Goal: Task Accomplishment & Management: Use online tool/utility

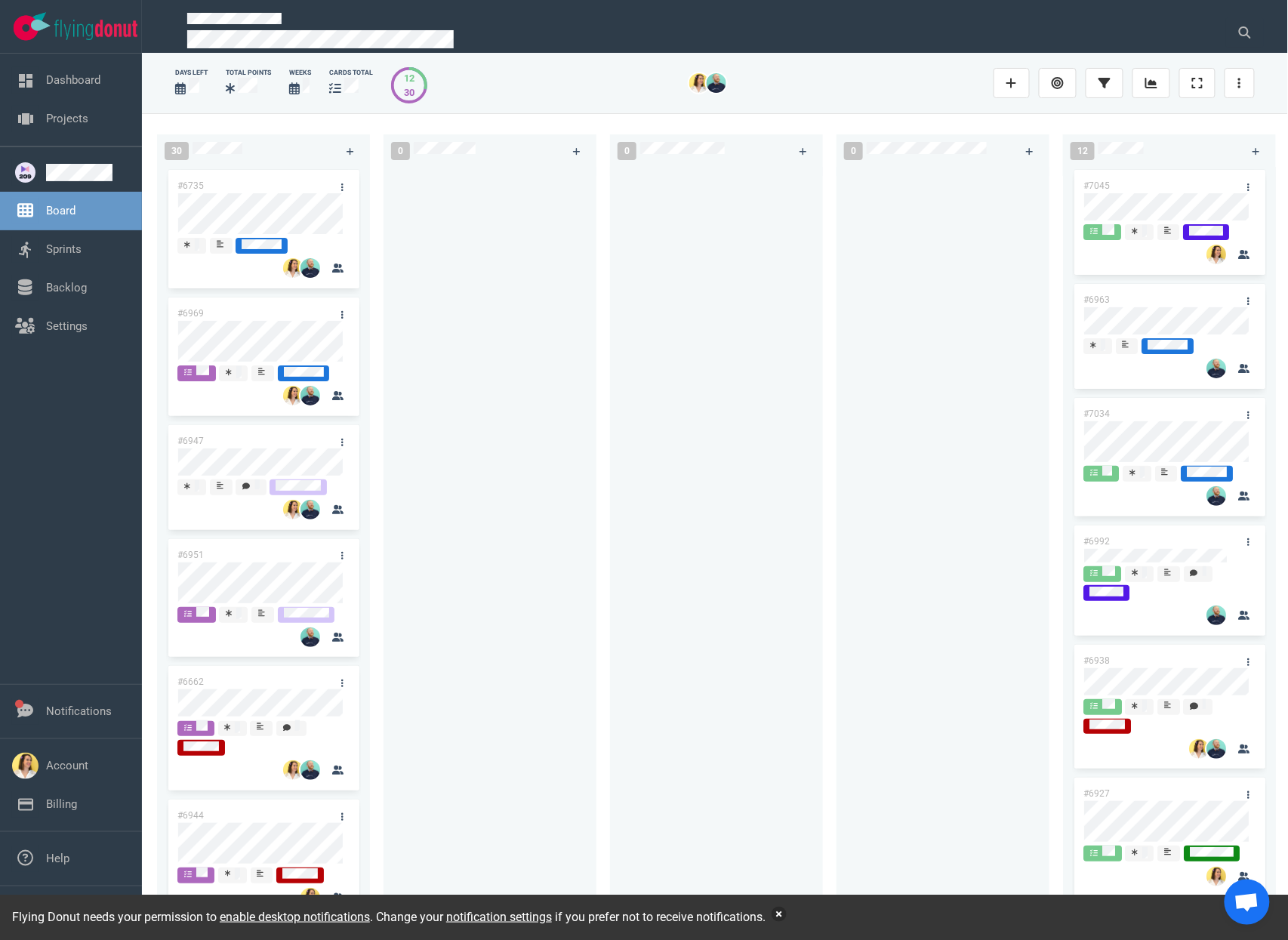
click at [786, 913] on button "button" at bounding box center [779, 914] width 15 height 15
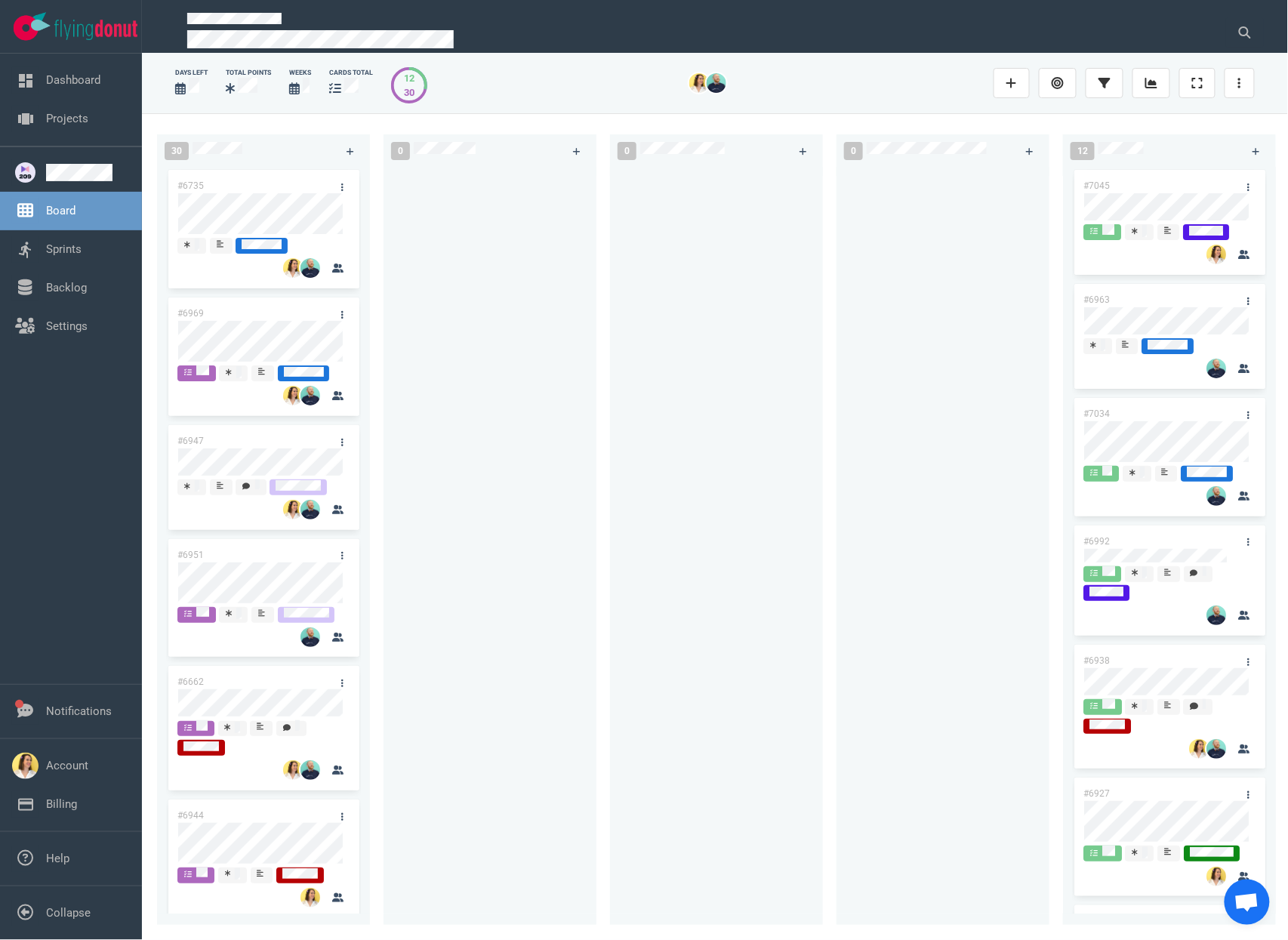
click at [507, 603] on div at bounding box center [489, 537] width 195 height 741
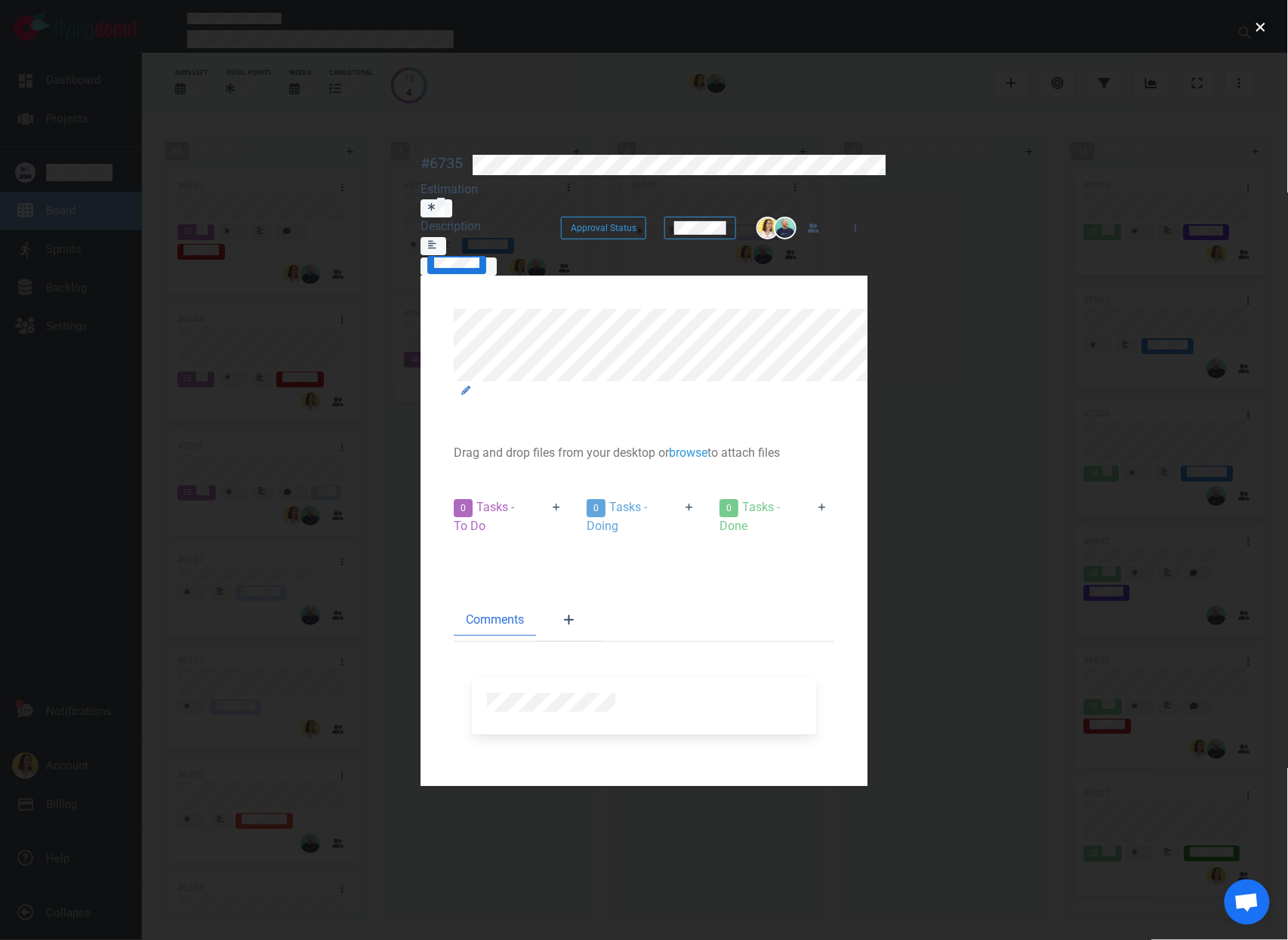
click at [1264, 36] on button "close" at bounding box center [1260, 27] width 24 height 24
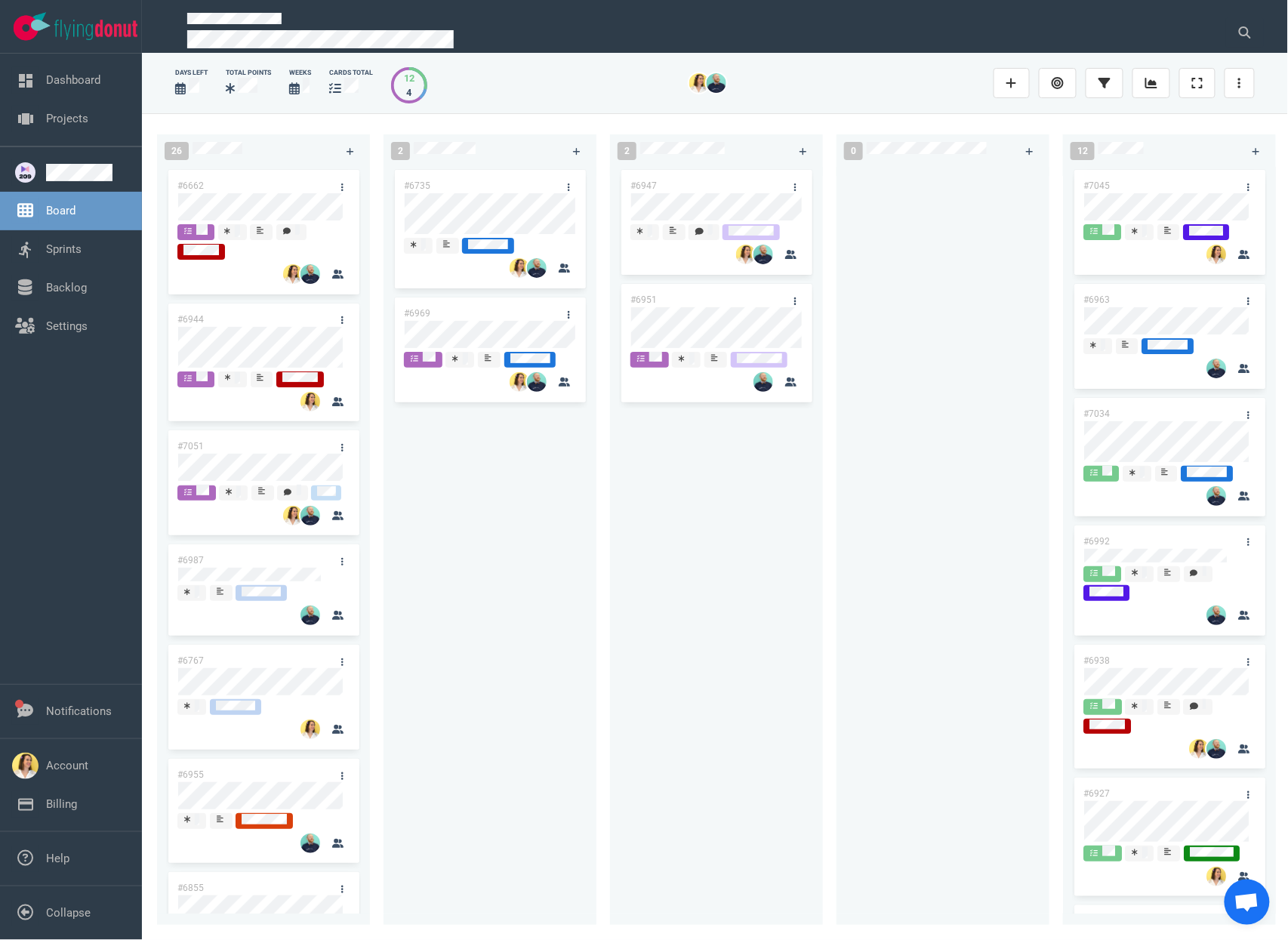
click at [718, 656] on div "#6947 #6951" at bounding box center [716, 537] width 195 height 741
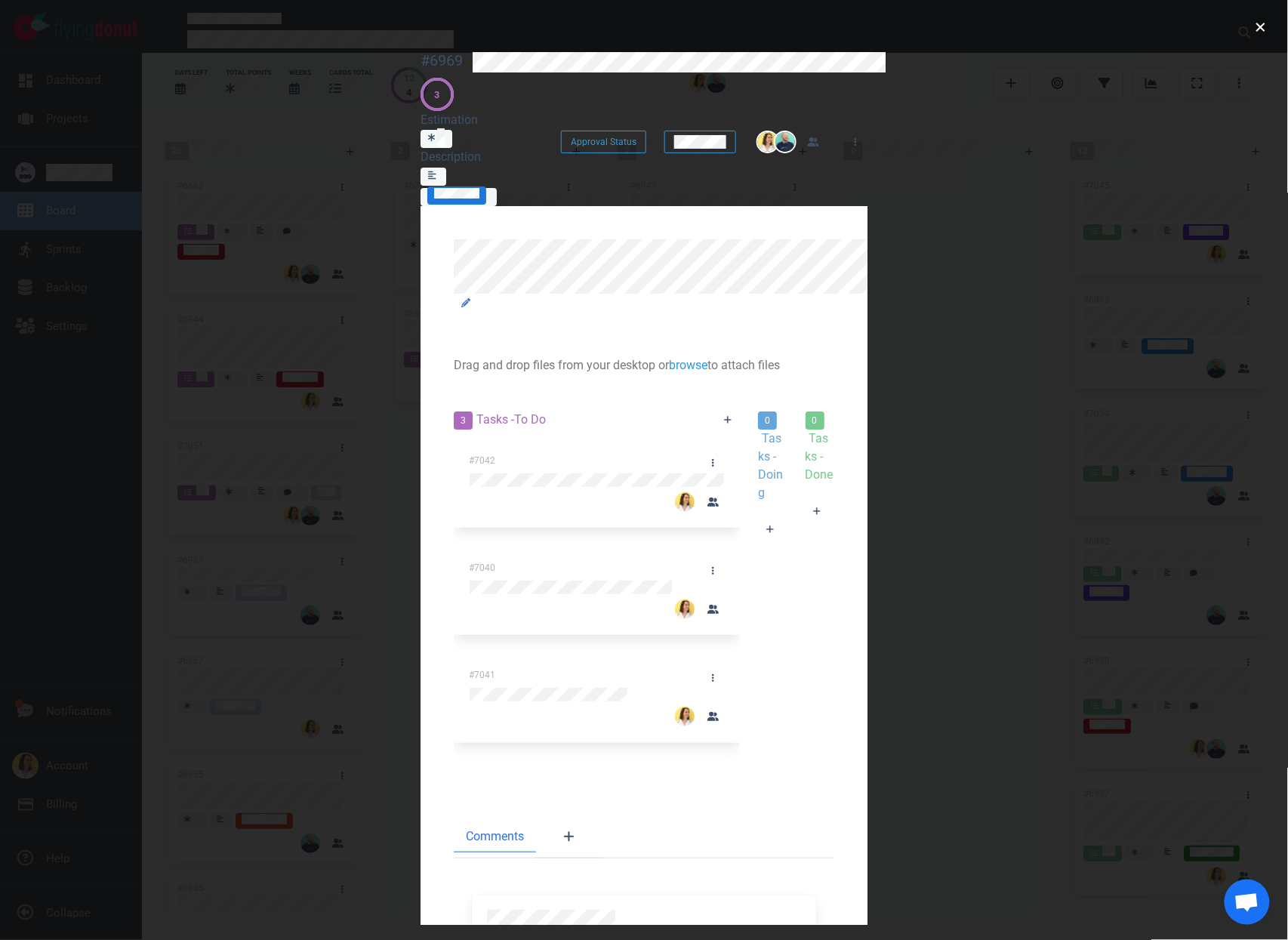
click at [1266, 26] on button "close" at bounding box center [1260, 27] width 24 height 24
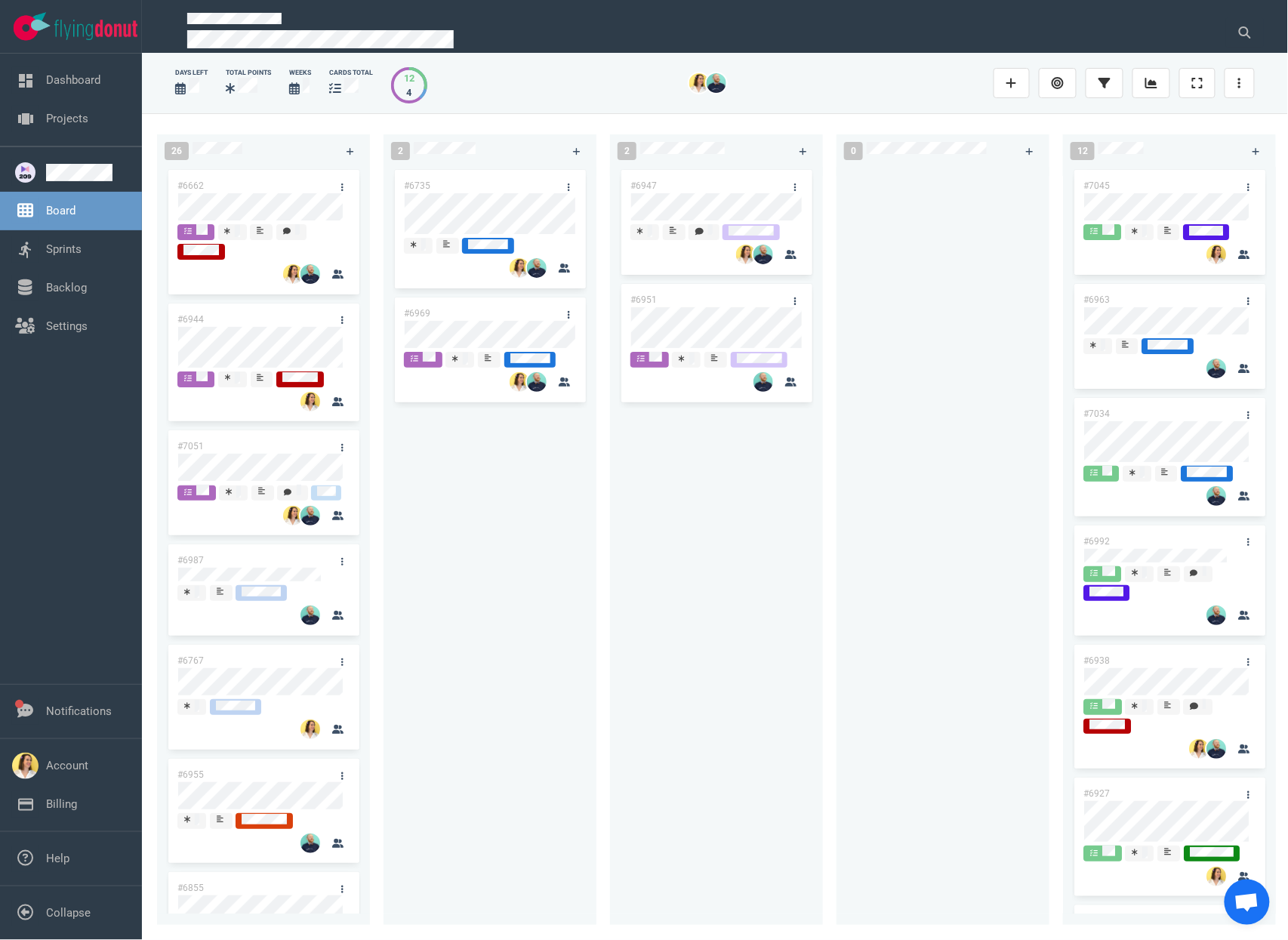
click at [536, 527] on div "#6735 #6969" at bounding box center [489, 537] width 195 height 741
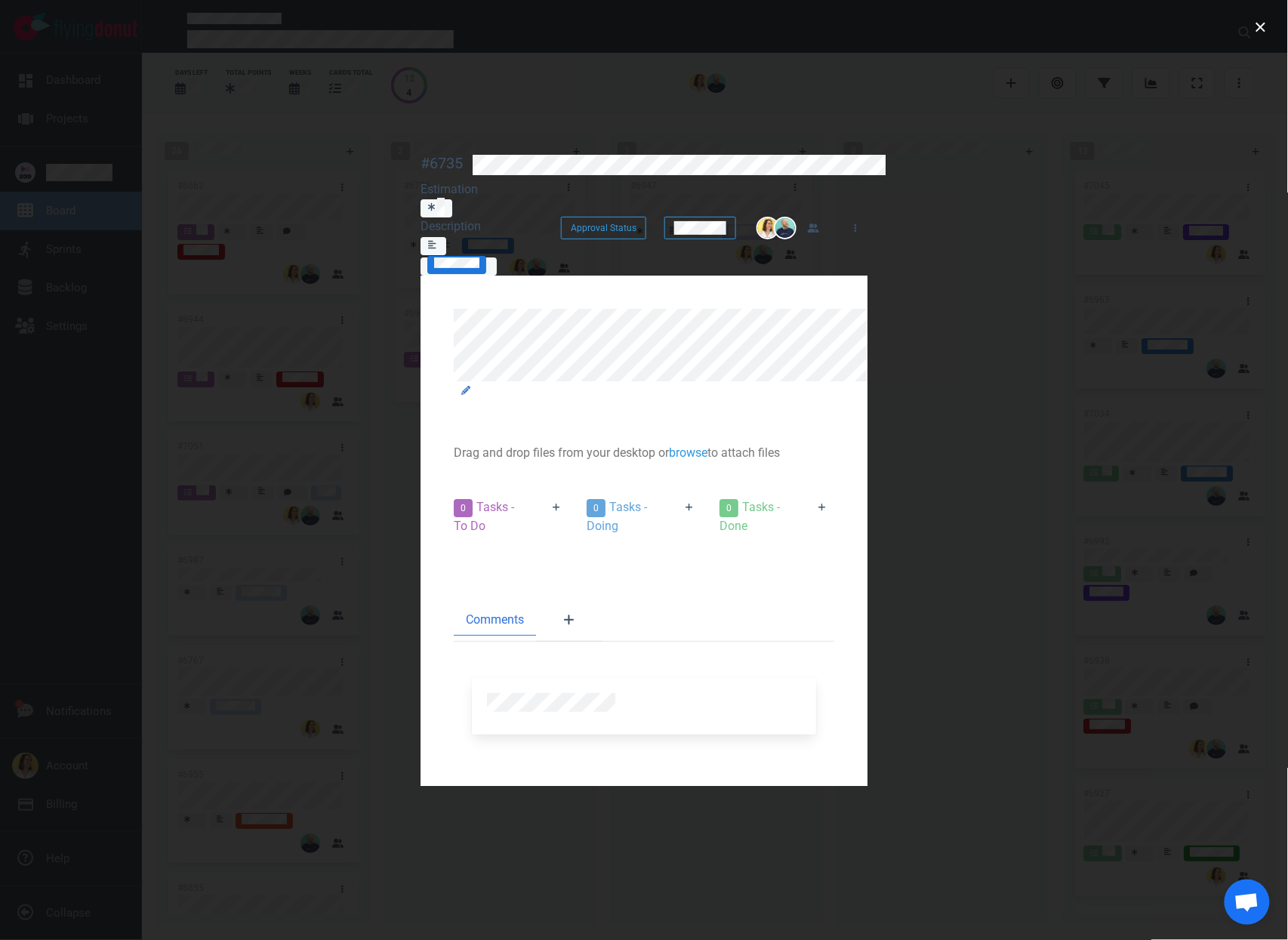
click at [1272, 33] on div at bounding box center [644, 470] width 1288 height 940
click at [1269, 34] on button "close" at bounding box center [1260, 27] width 24 height 24
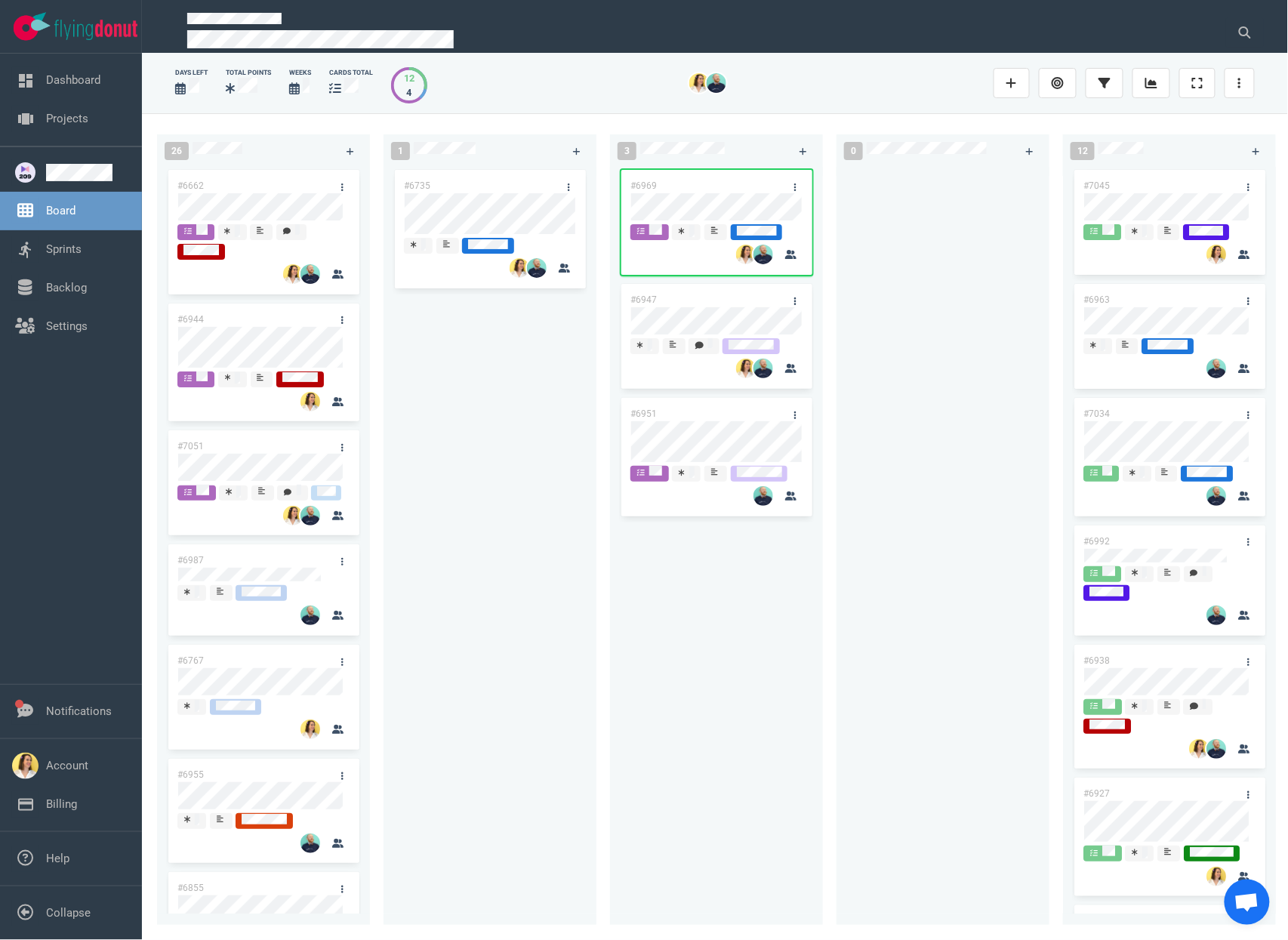
click at [546, 501] on div "#6735" at bounding box center [489, 537] width 195 height 741
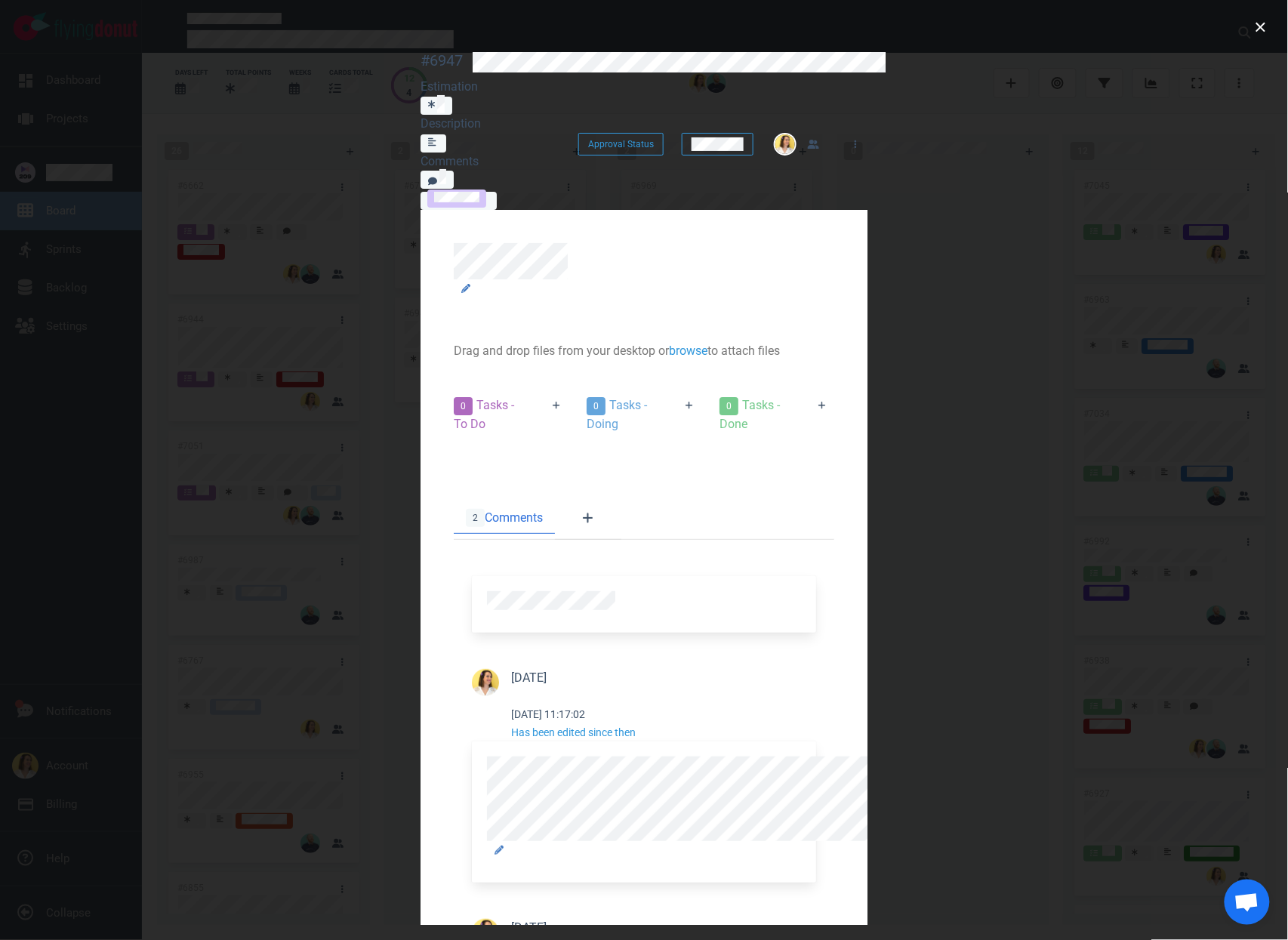
scroll to position [608, 0]
click at [1256, 32] on button "close" at bounding box center [1260, 27] width 24 height 24
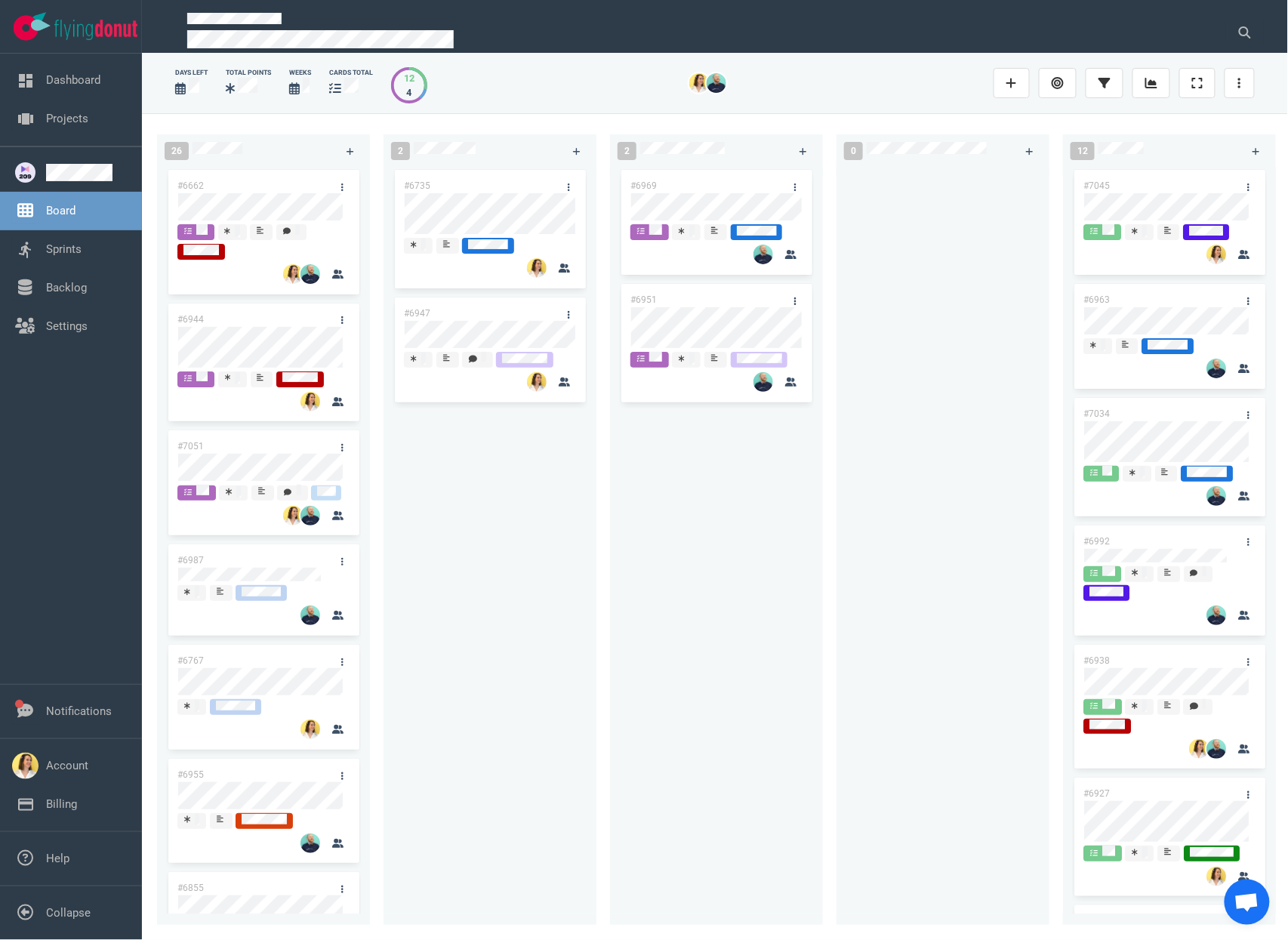
click at [716, 529] on div "#6969 #6951" at bounding box center [716, 537] width 195 height 741
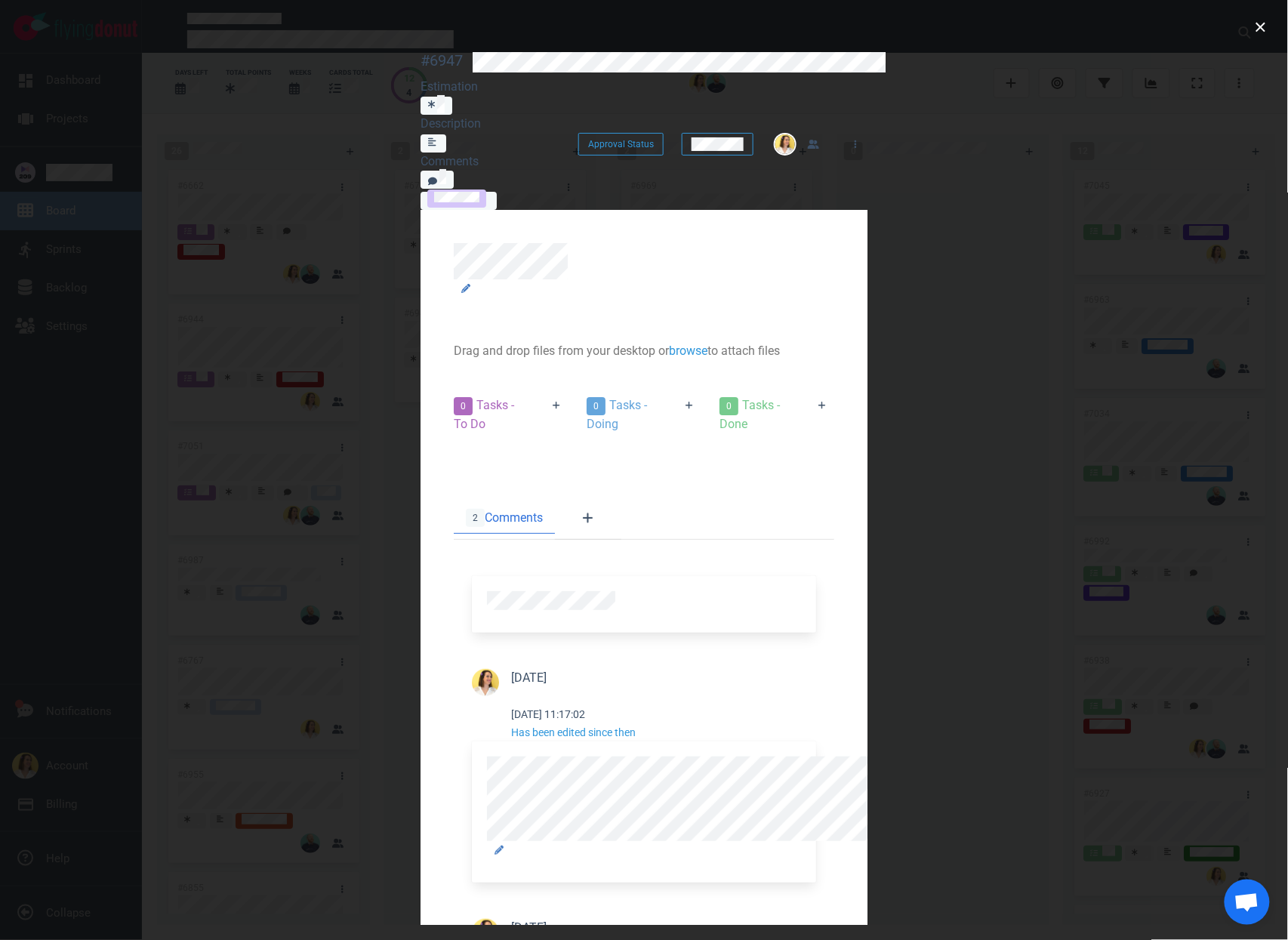
click at [445, 388] on div "0 Tasks - To Do" at bounding box center [489, 415] width 90 height 55
click at [553, 401] on icon at bounding box center [557, 405] width 8 height 9
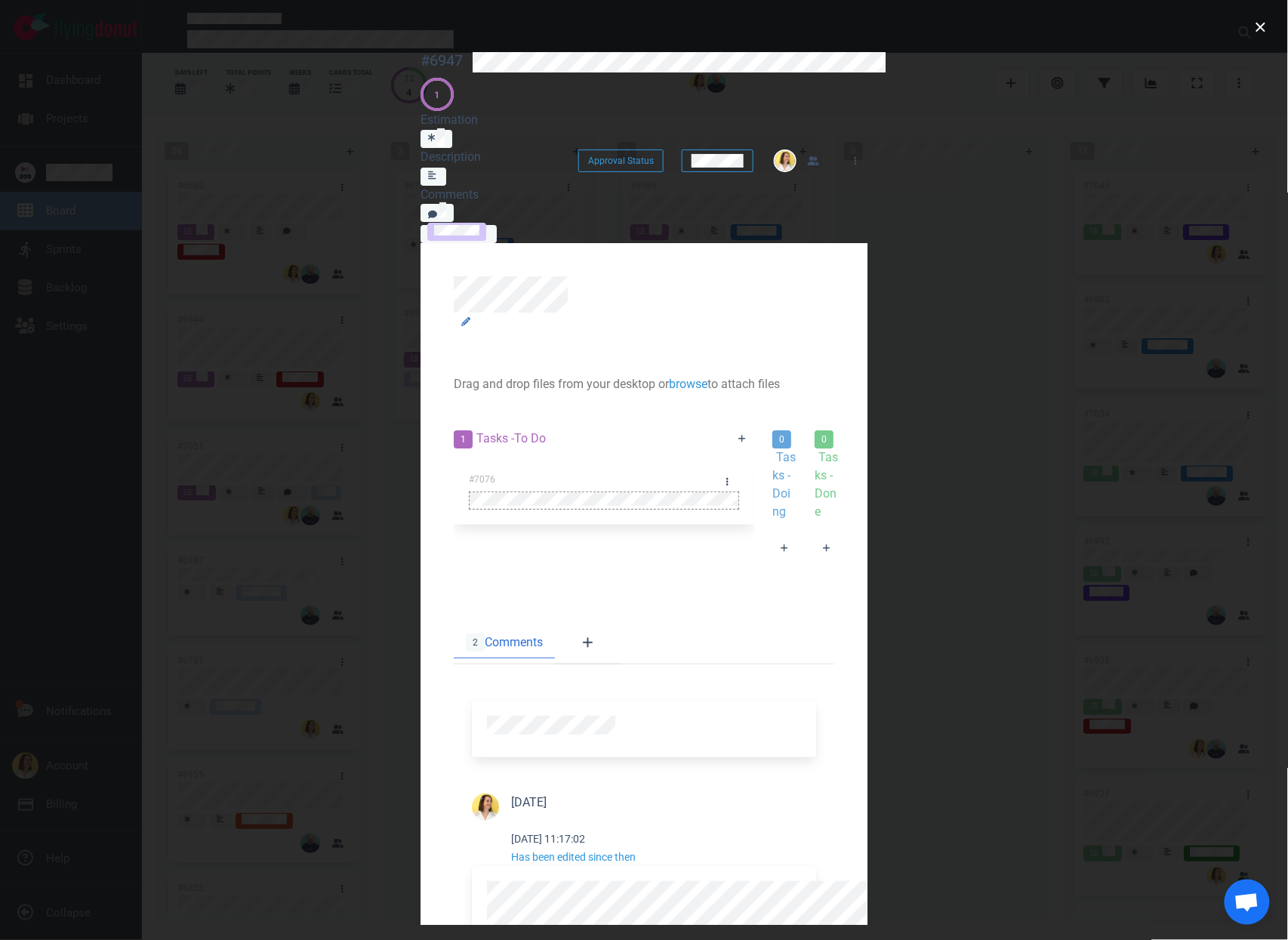
click at [469, 493] on div at bounding box center [603, 499] width 269 height 13
click at [817, 567] on div at bounding box center [829, 567] width 24 height 0
click at [1263, 33] on button "close" at bounding box center [1260, 27] width 24 height 24
click at [783, 436] on icon at bounding box center [786, 439] width 7 height 7
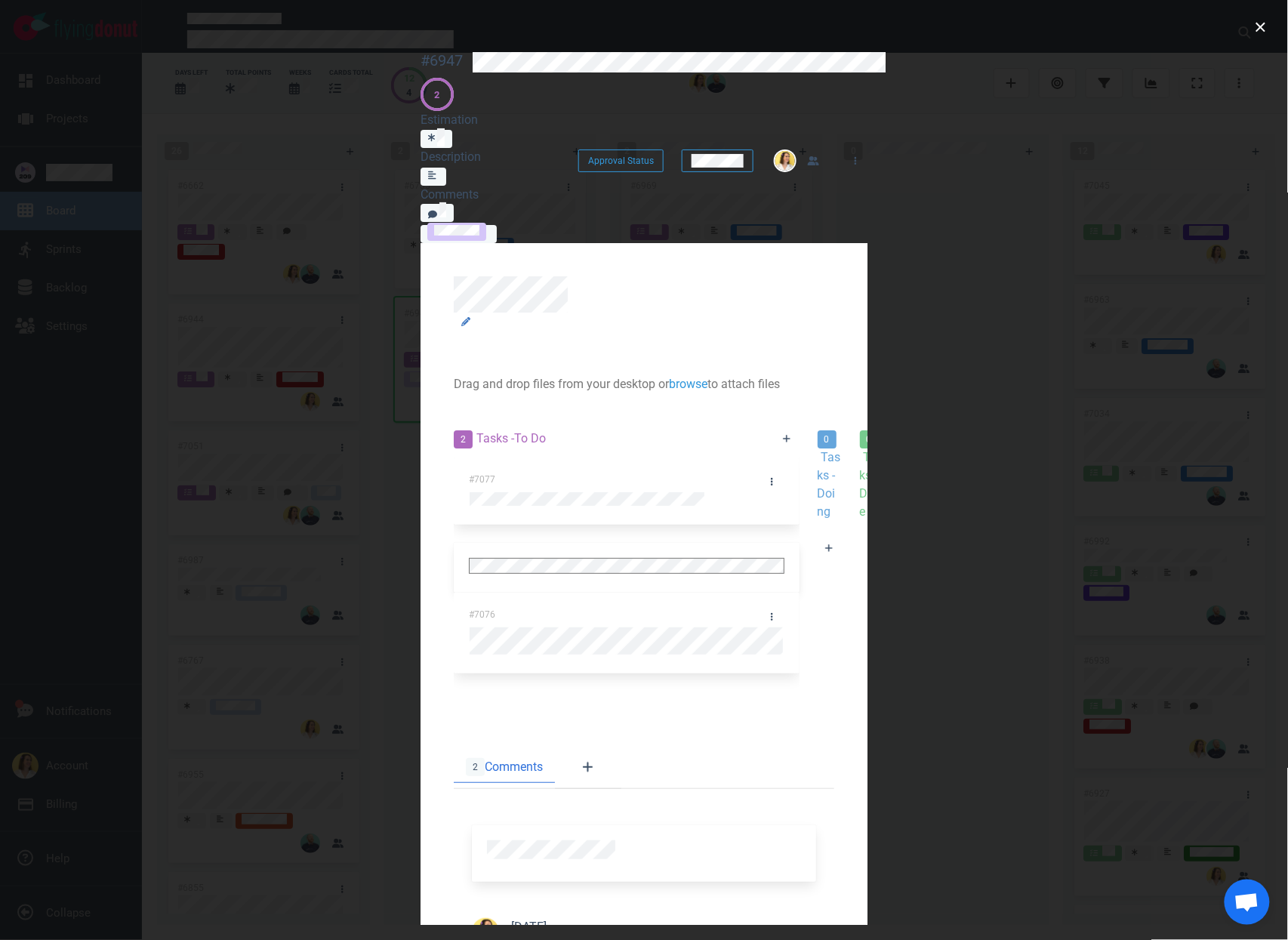
click at [818, 567] on div at bounding box center [829, 567] width 24 height 0
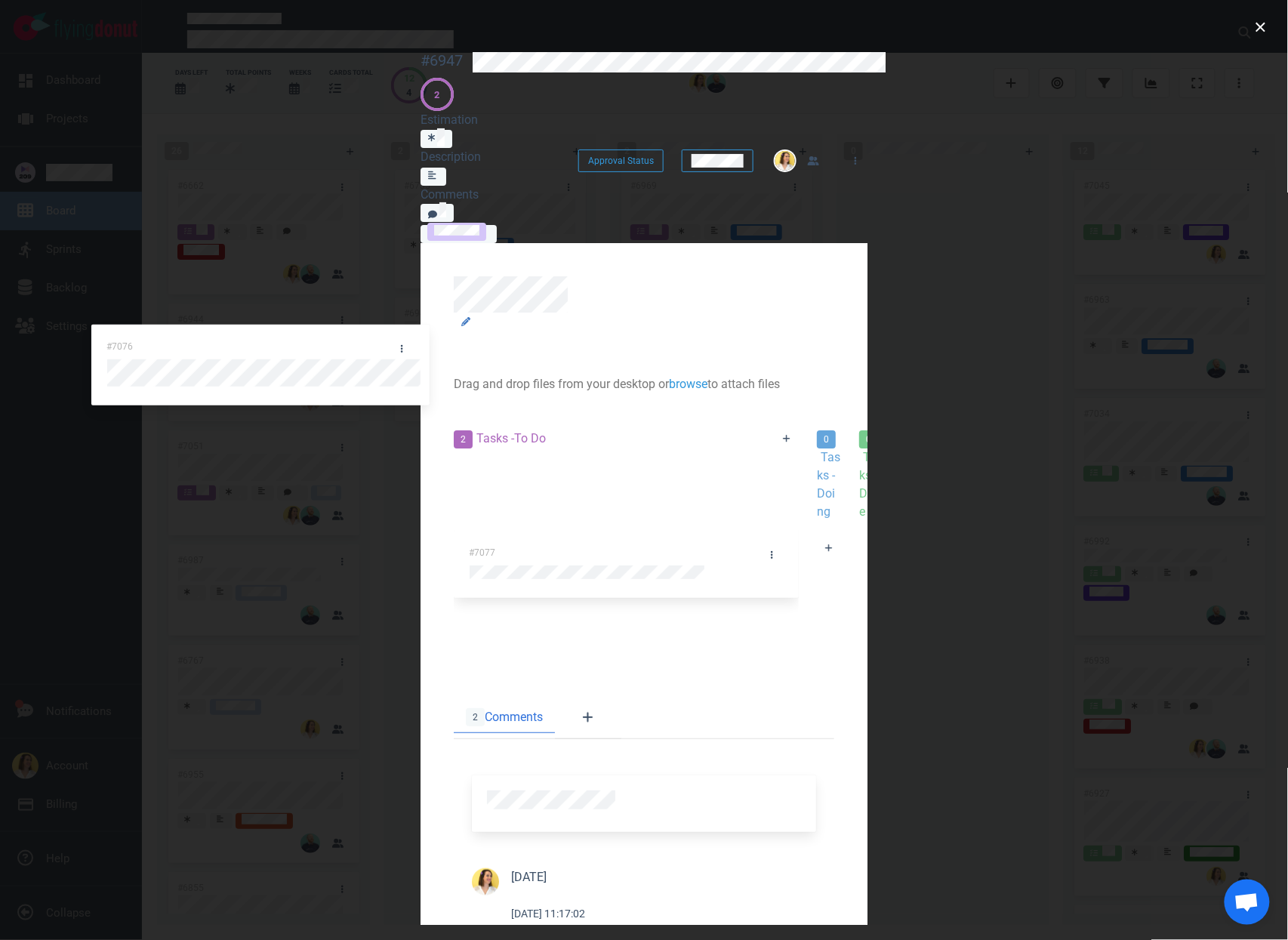
drag, startPoint x: 329, startPoint y: 375, endPoint x: 331, endPoint y: 330, distance: 45.0
click at [454, 458] on div "#7077 #7076 #7076" at bounding box center [626, 550] width 345 height 185
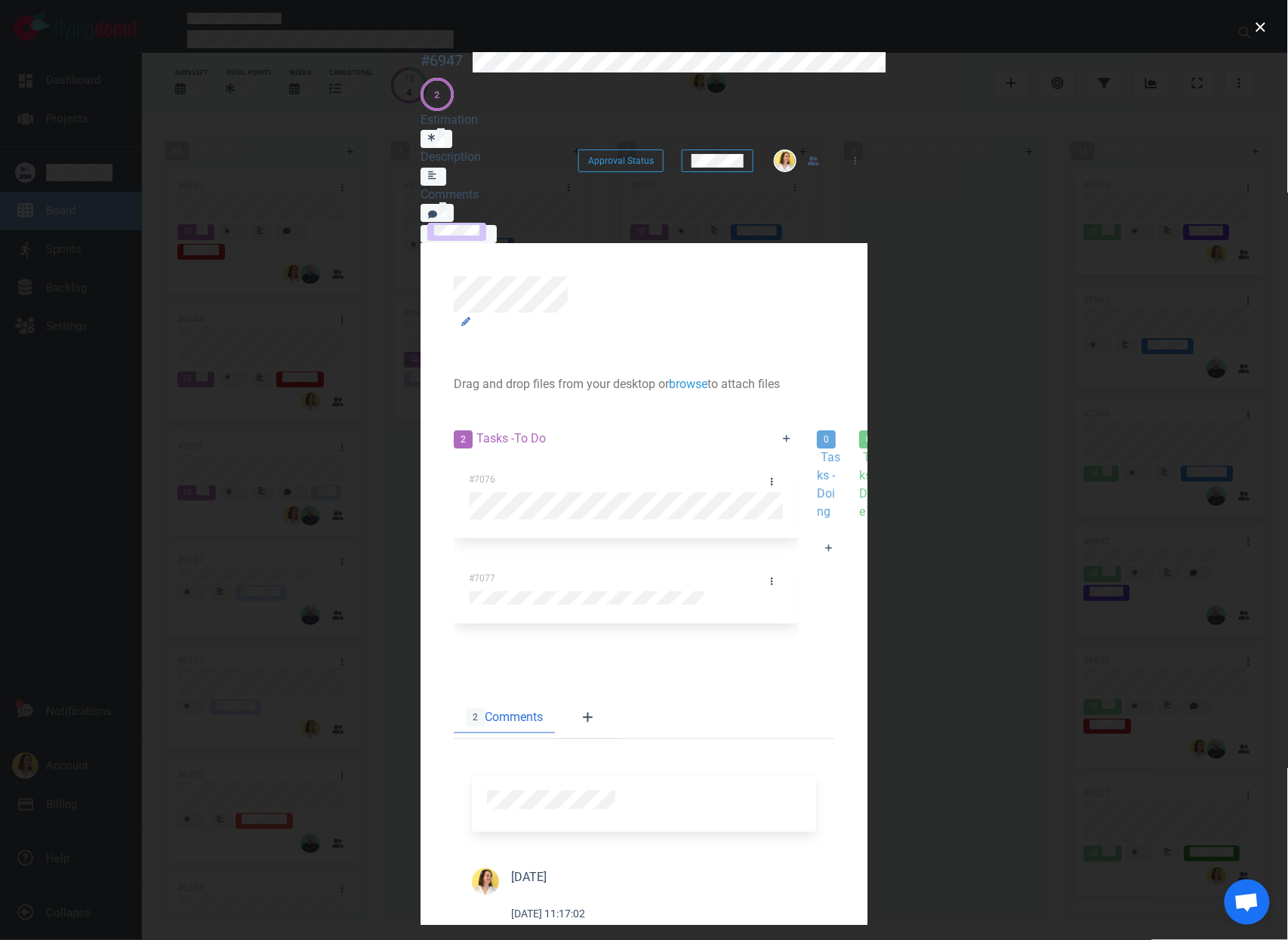
scroll to position [74, 0]
click at [775, 430] on link at bounding box center [786, 439] width 24 height 19
click at [817, 567] on div at bounding box center [829, 567] width 24 height 0
click at [783, 436] on icon at bounding box center [786, 439] width 7 height 7
click at [817, 567] on div at bounding box center [829, 567] width 24 height 0
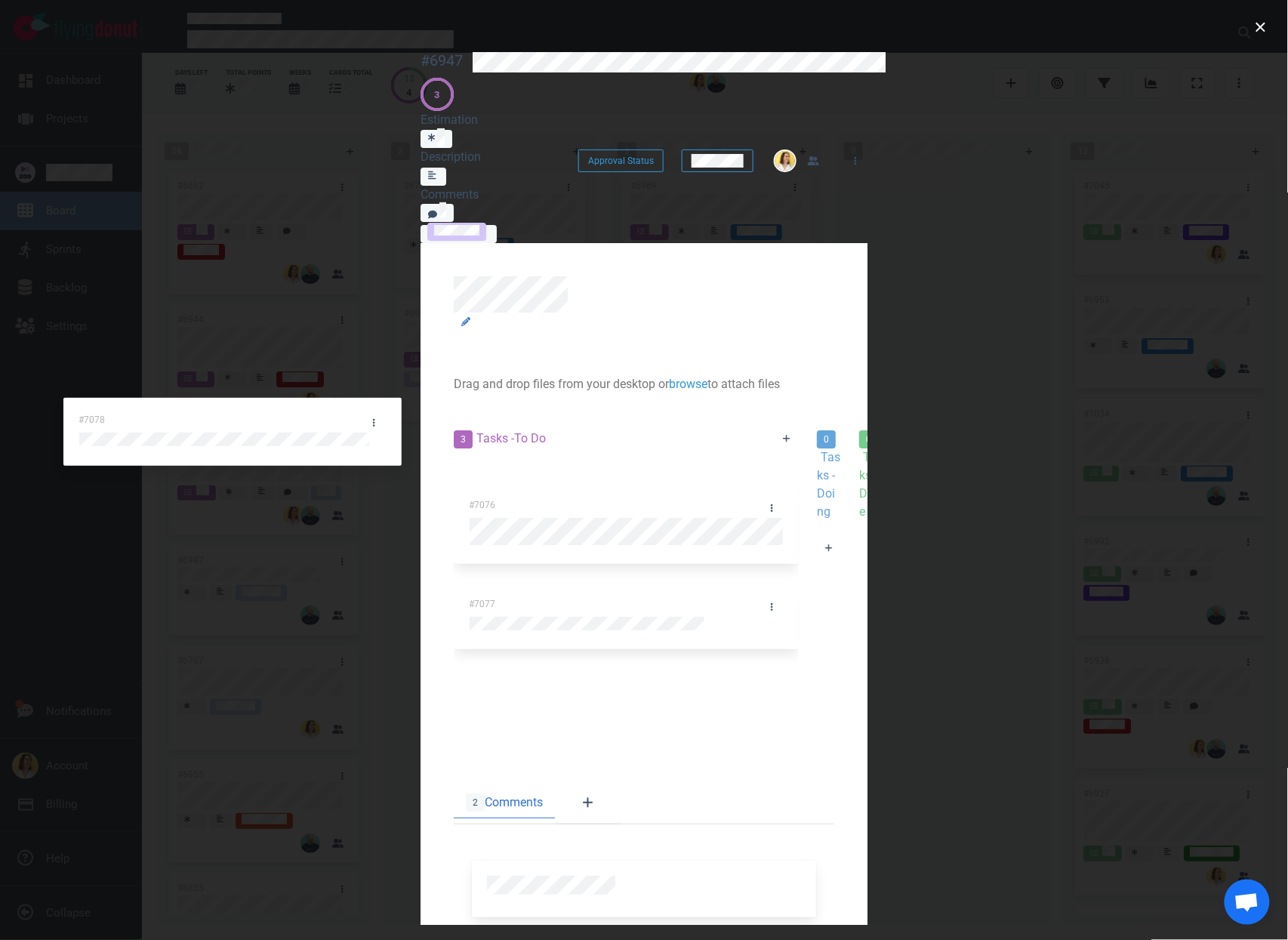
drag, startPoint x: 310, startPoint y: 248, endPoint x: 287, endPoint y: 403, distance: 156.7
click at [454, 458] on div "#7078 #7076 #7077 #7078" at bounding box center [626, 593] width 345 height 270
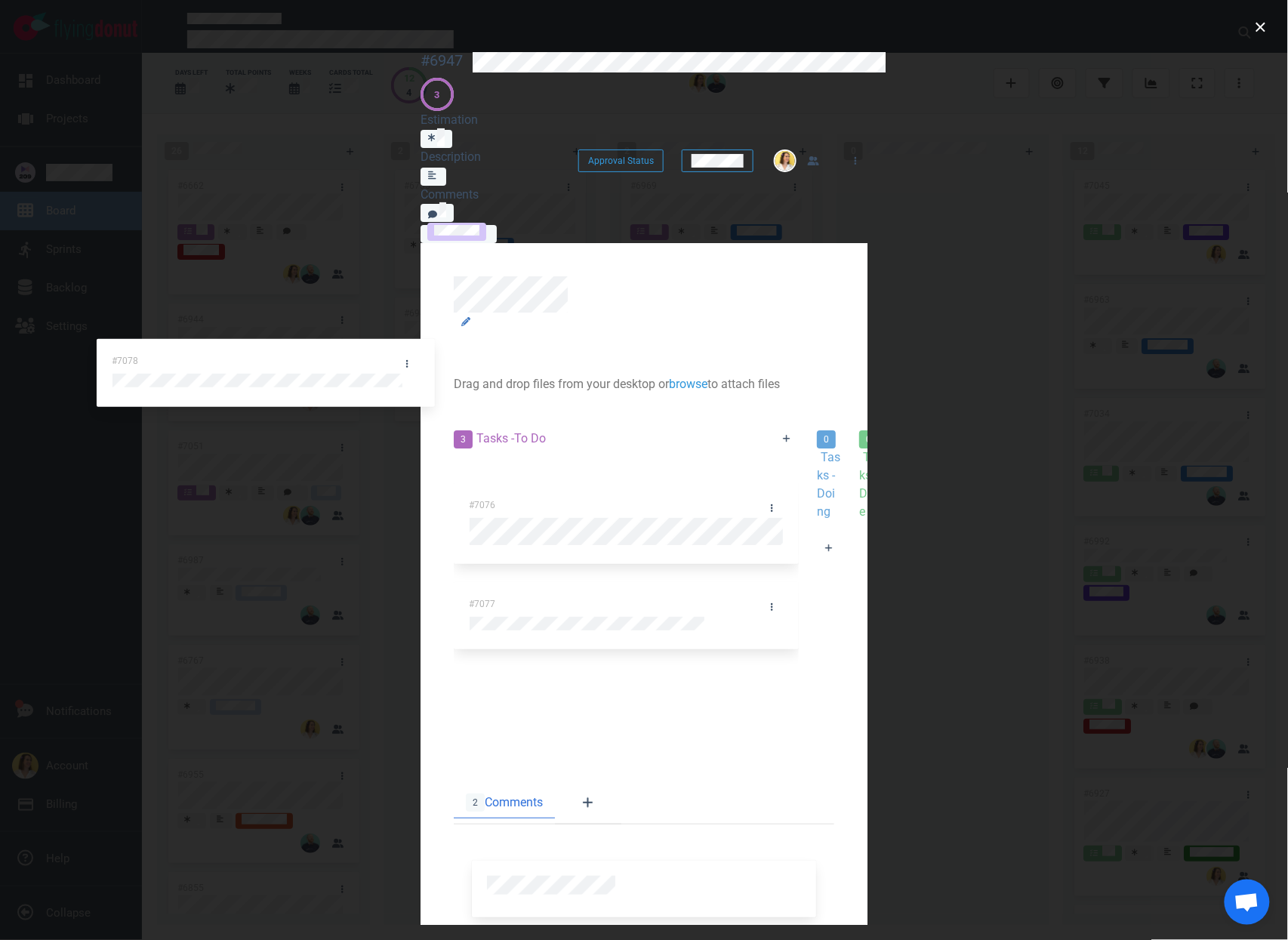
drag, startPoint x: 325, startPoint y: 249, endPoint x: 337, endPoint y: 377, distance: 128.6
click at [454, 458] on div "#7078 #7076 #7077 #7078" at bounding box center [626, 593] width 345 height 270
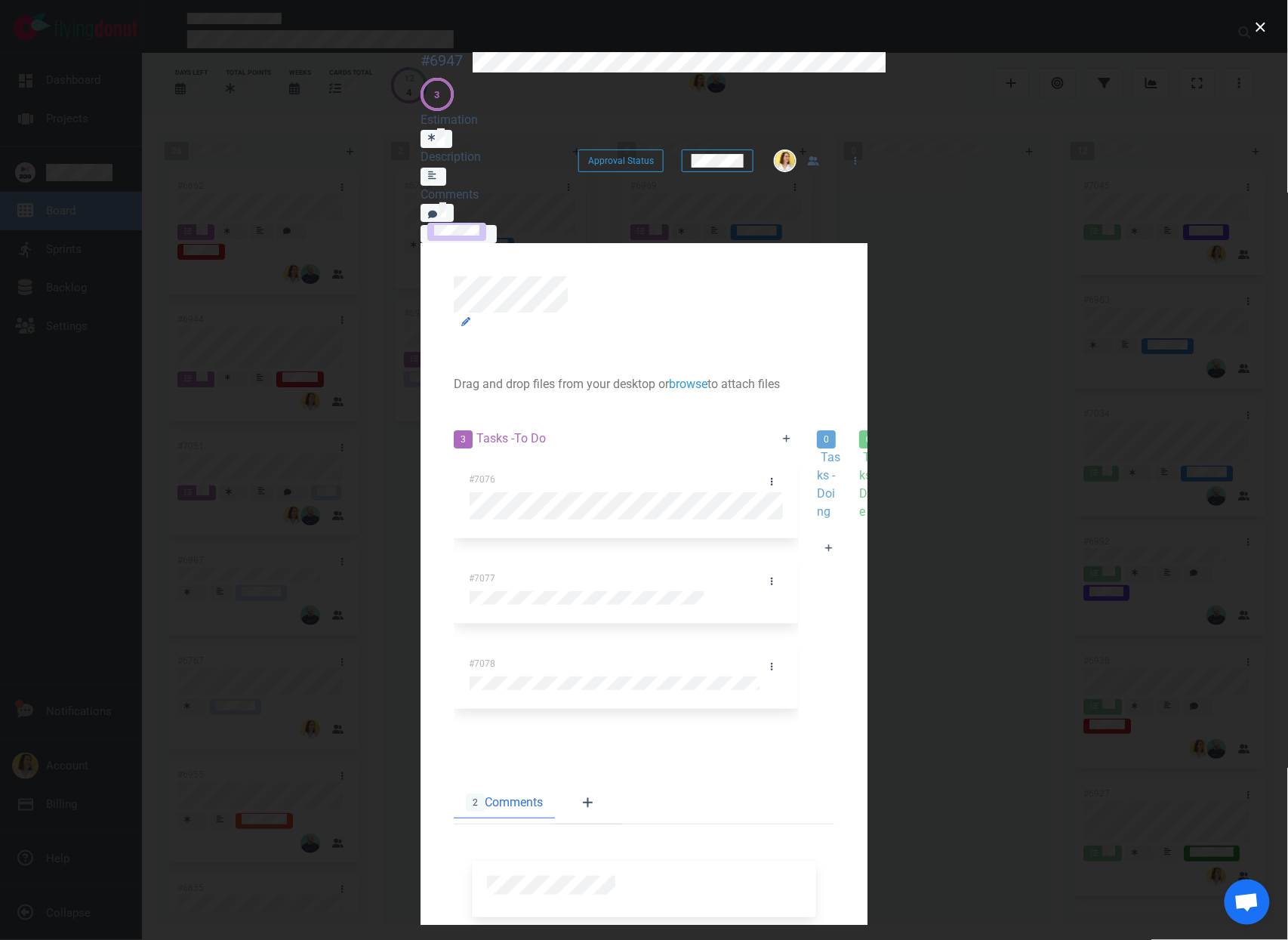
click at [817, 567] on div at bounding box center [829, 567] width 24 height 0
click at [818, 567] on div at bounding box center [829, 567] width 24 height 0
click at [817, 567] on div at bounding box center [829, 567] width 24 height 0
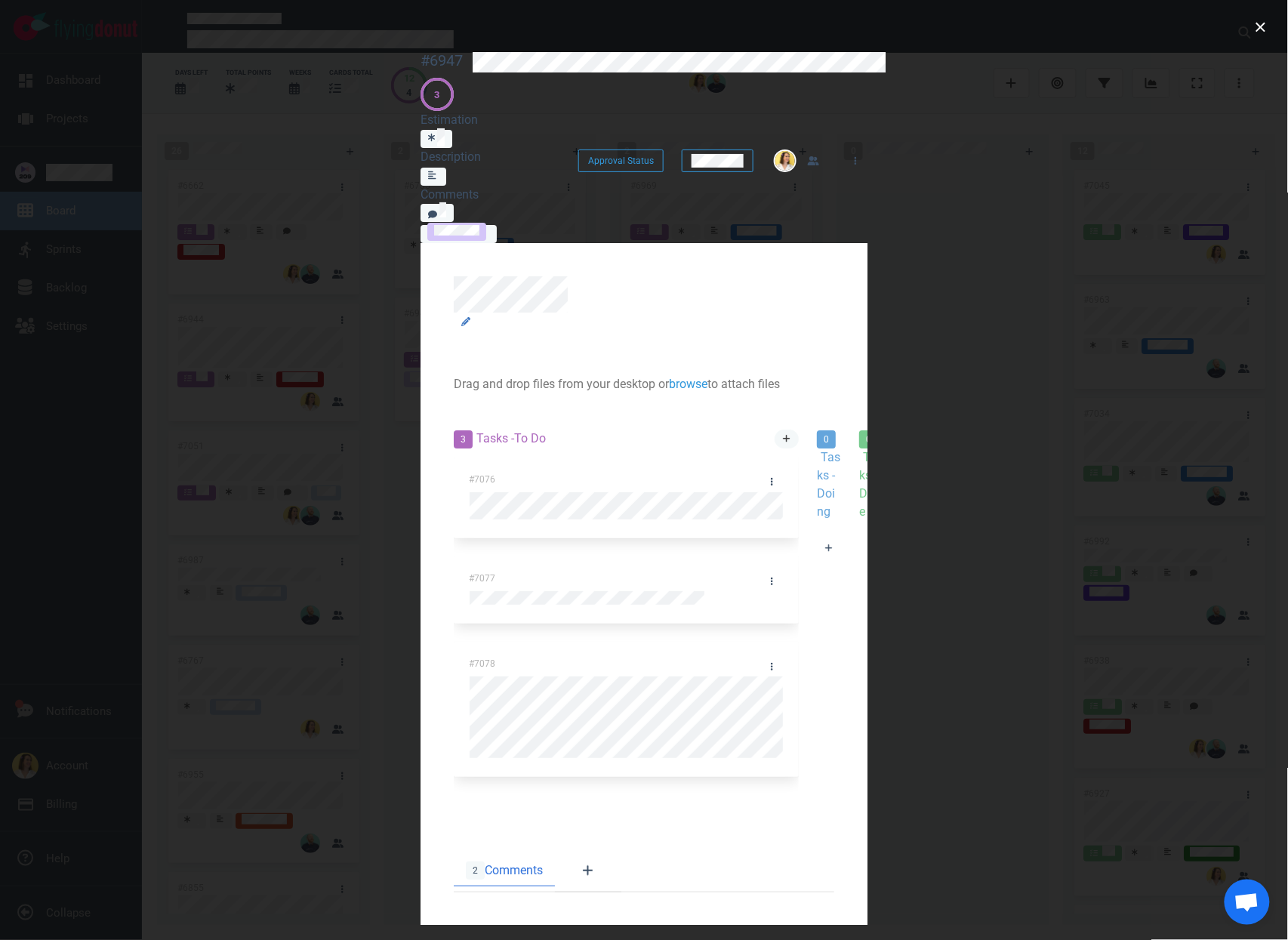
click at [775, 430] on link at bounding box center [786, 439] width 24 height 19
click at [469, 493] on div at bounding box center [626, 499] width 313 height 13
click at [1276, 22] on div at bounding box center [644, 470] width 1288 height 940
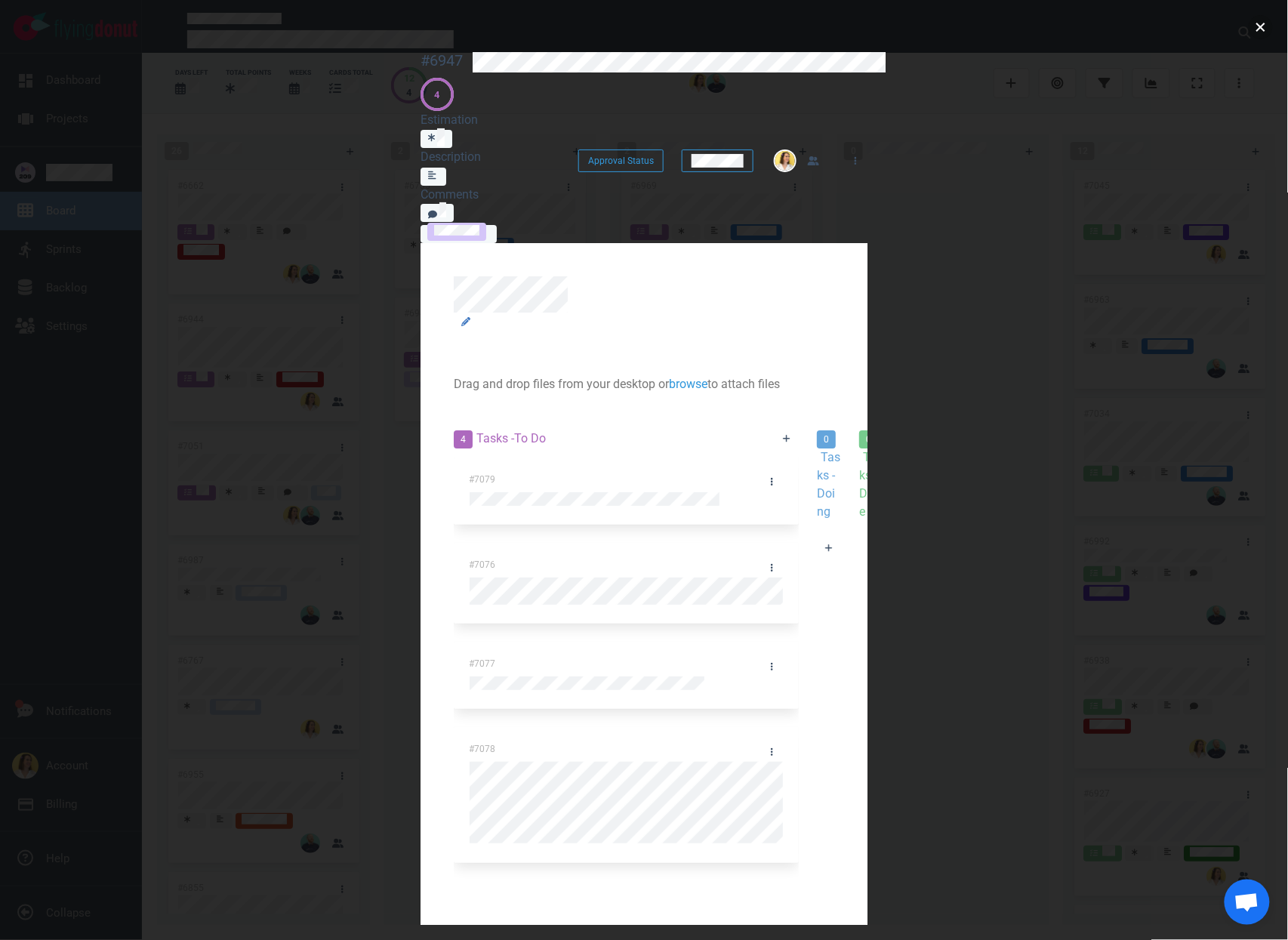
click at [1269, 26] on button "close" at bounding box center [1260, 27] width 24 height 24
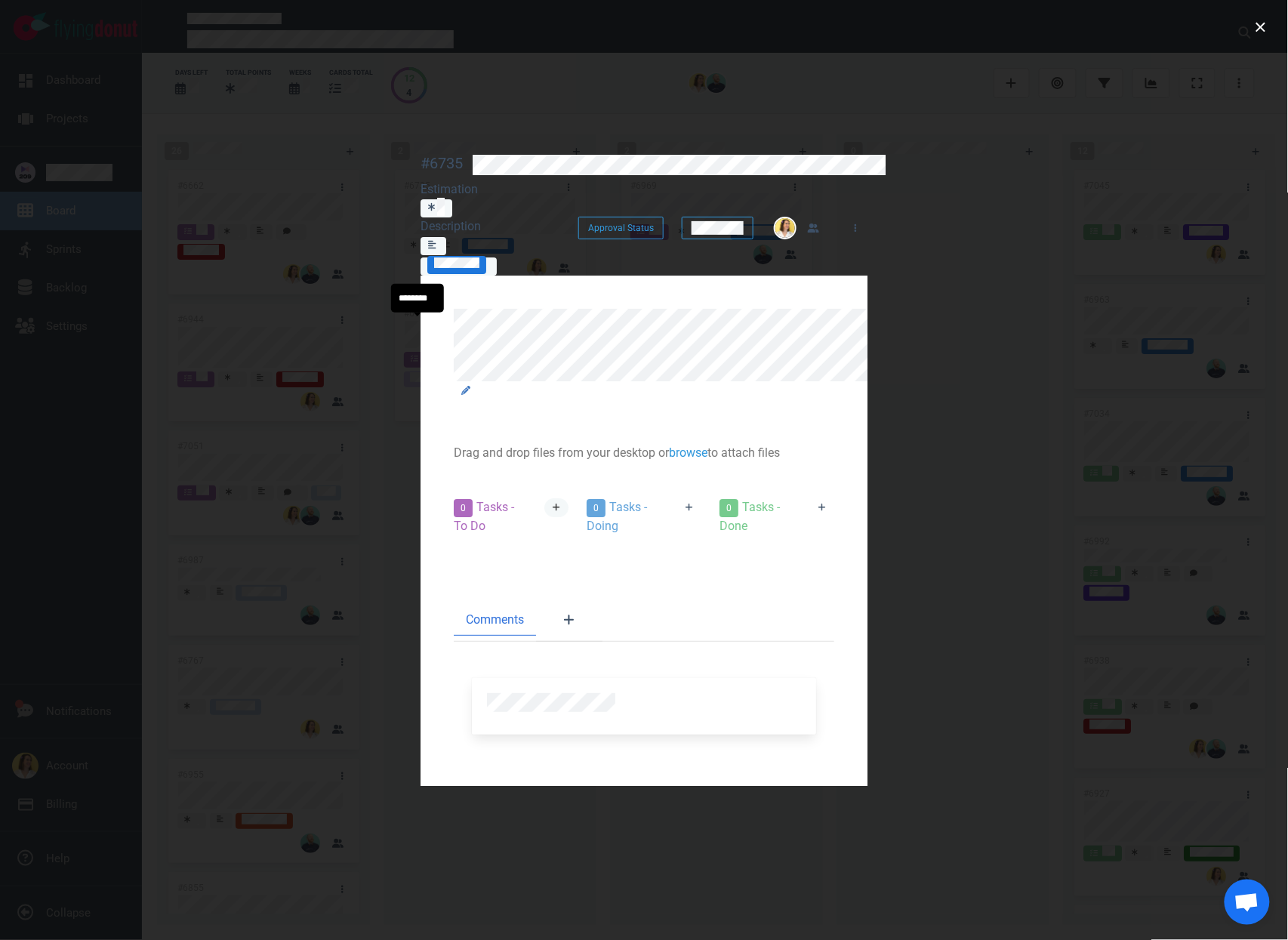
click at [544, 499] on link at bounding box center [555, 508] width 24 height 19
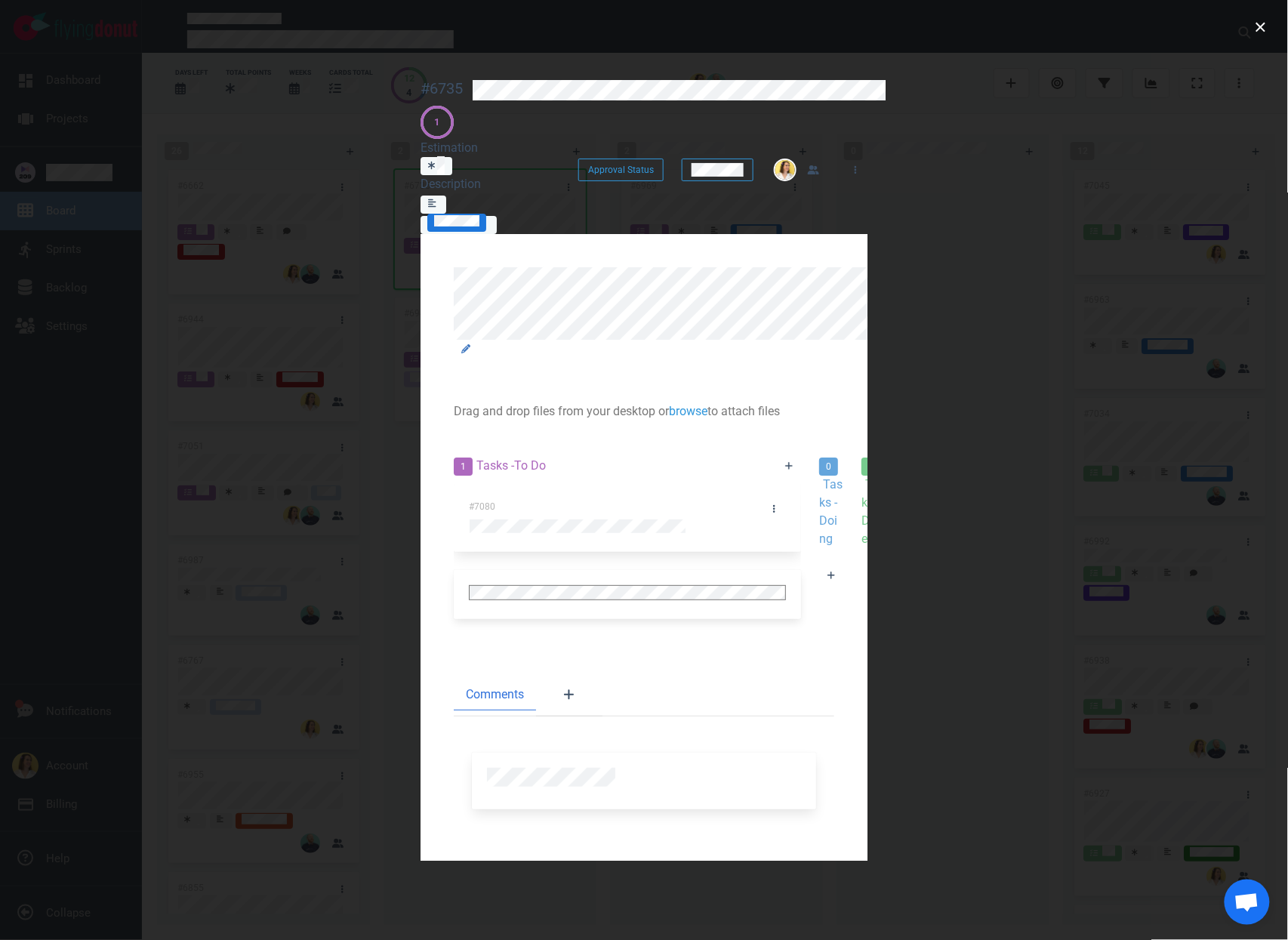
click at [810, 448] on div "0 Tasks - Doing" at bounding box center [830, 503] width 42 height 109
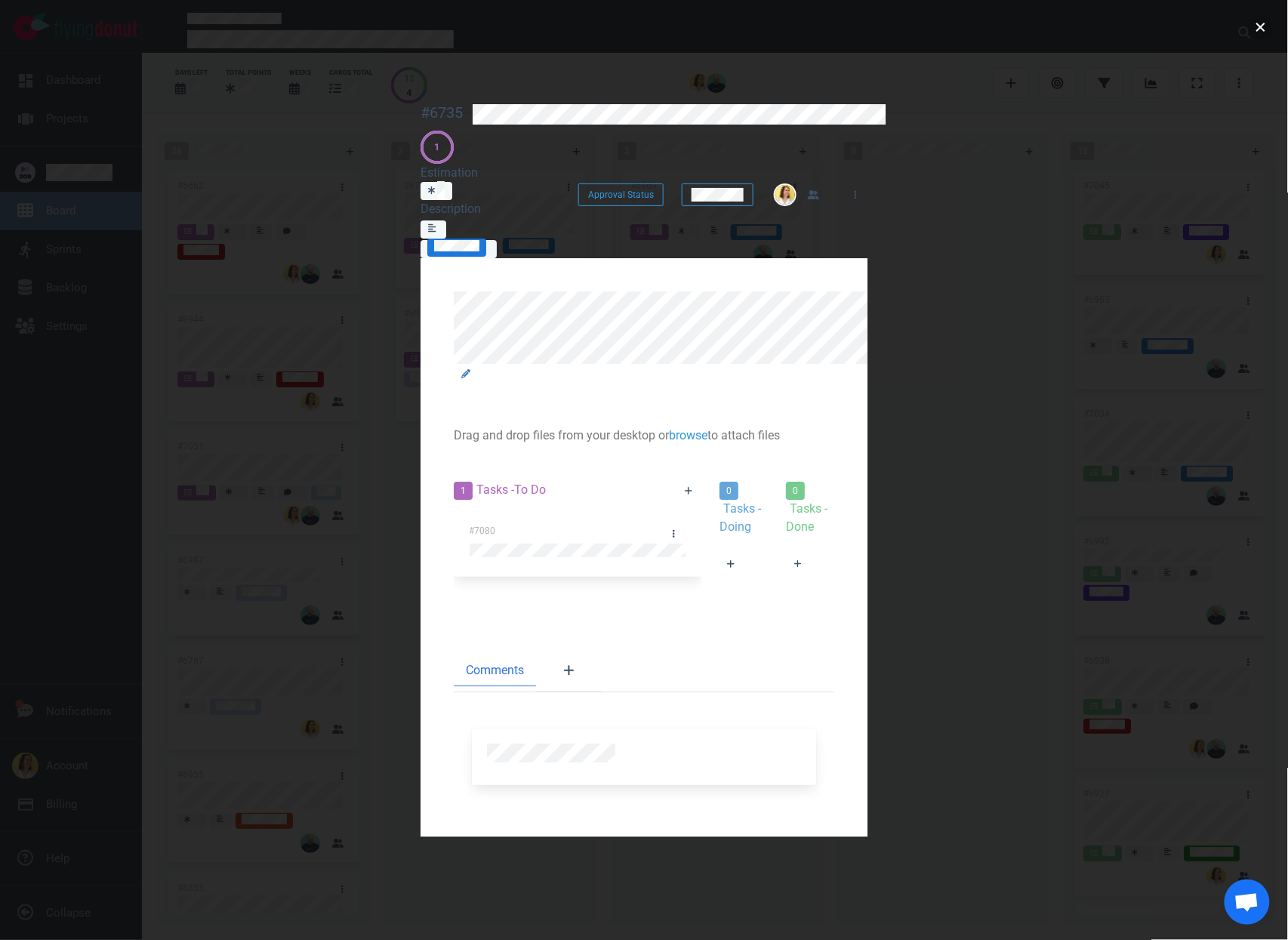
click at [1255, 24] on button "close" at bounding box center [1260, 27] width 24 height 24
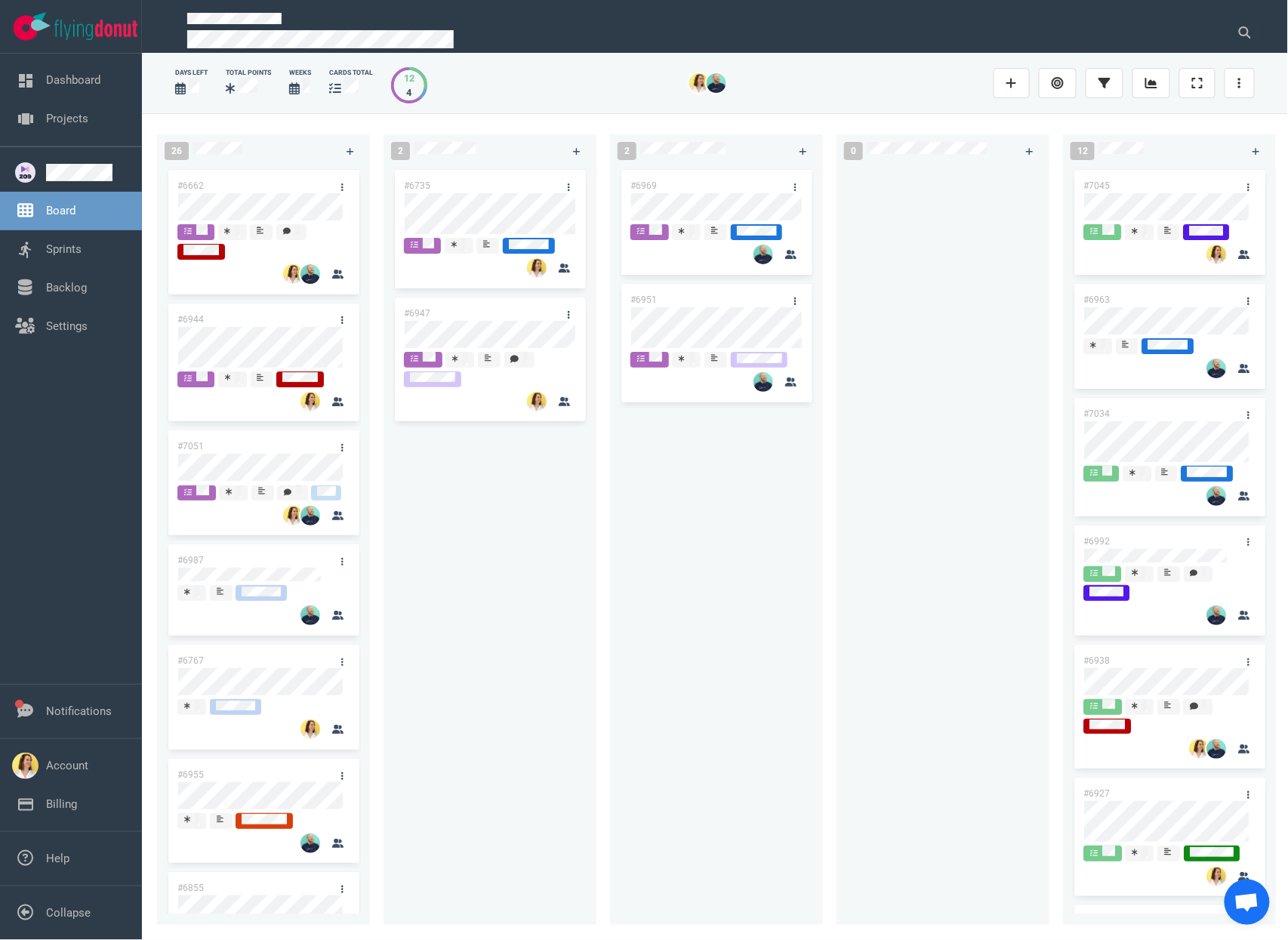
click at [741, 557] on div "#6969 #6951" at bounding box center [716, 537] width 195 height 741
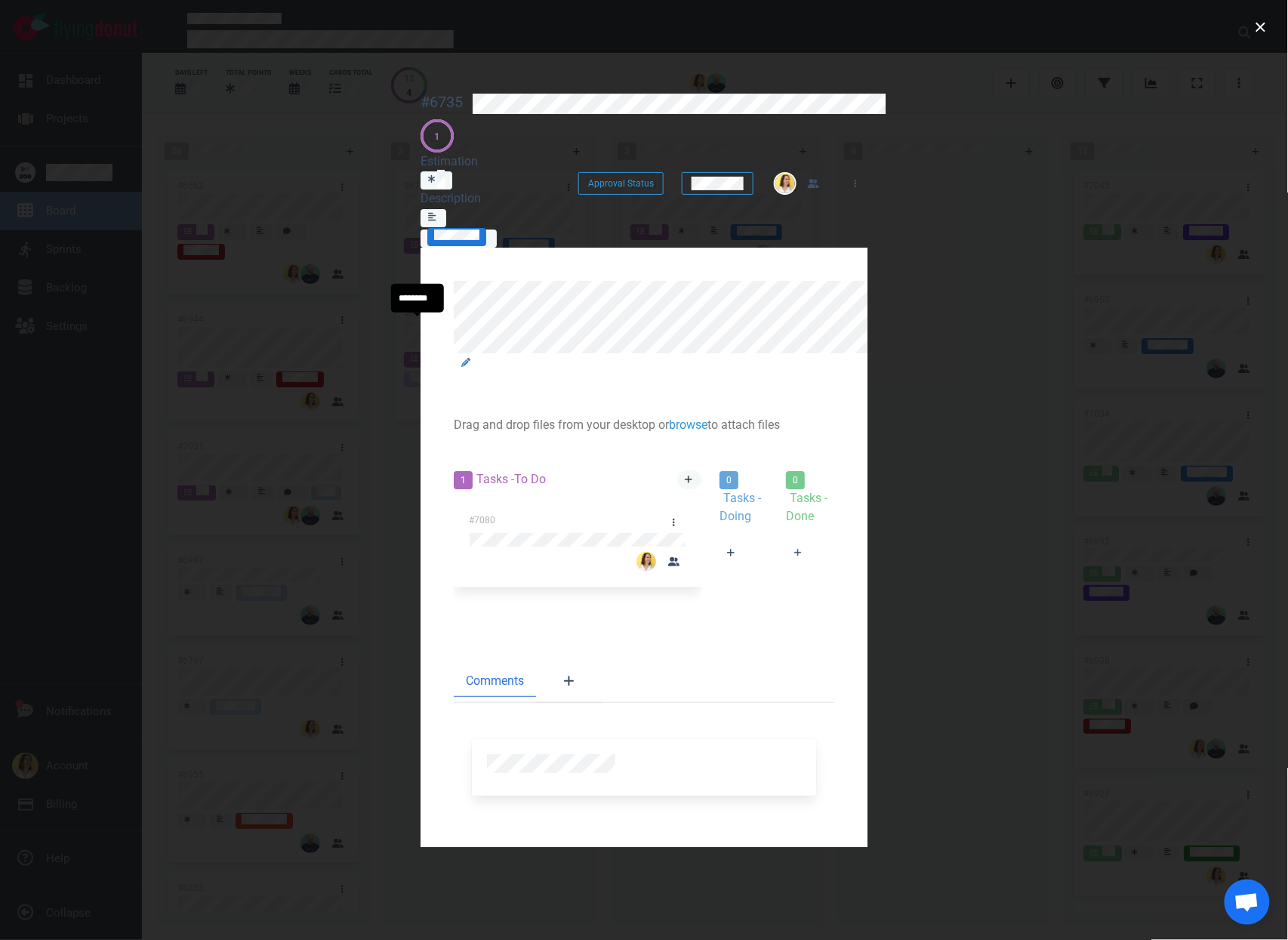
click at [677, 470] on link at bounding box center [689, 480] width 24 height 19
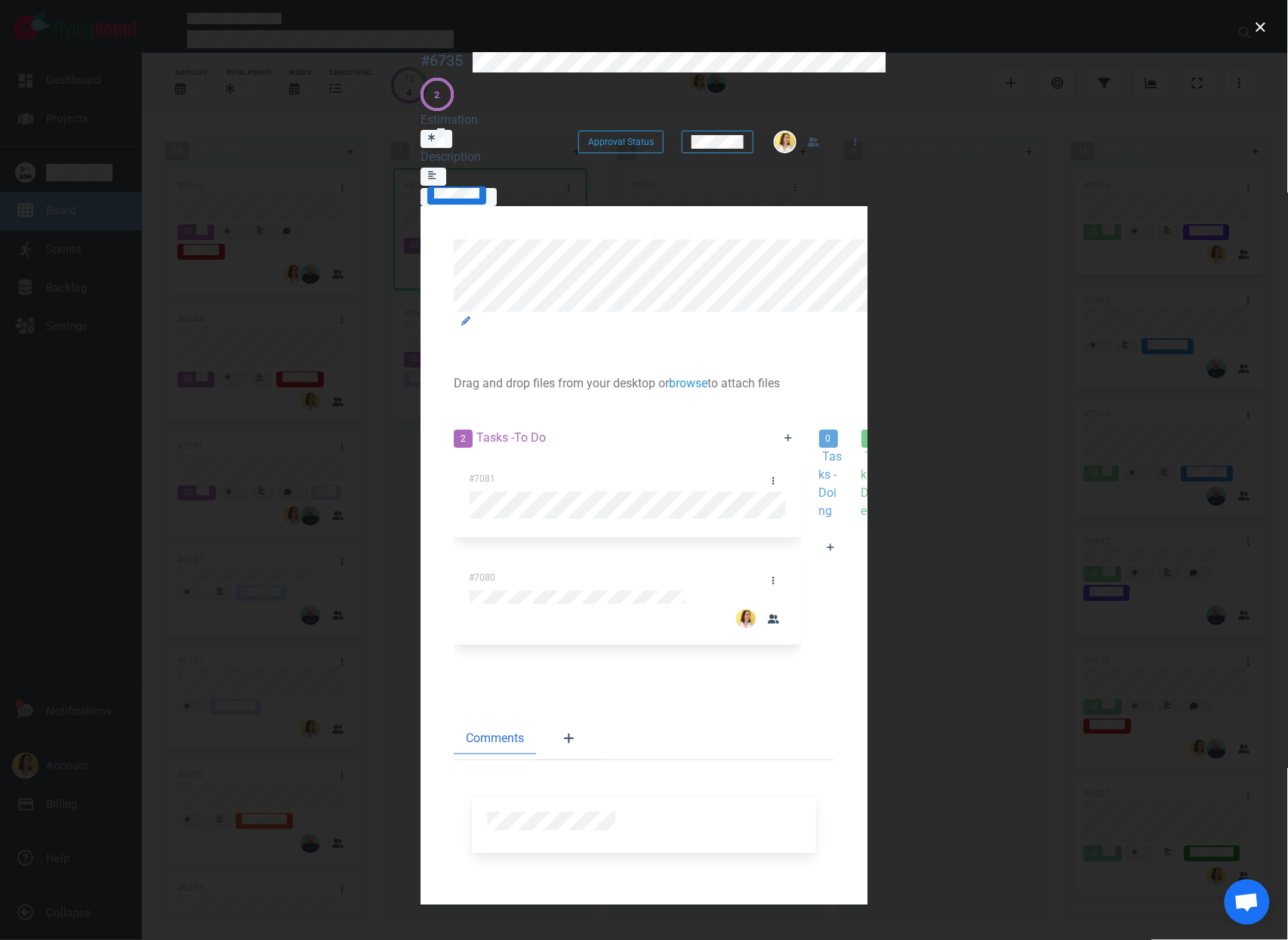
click at [819, 566] on div at bounding box center [830, 566] width 24 height 0
click at [762, 472] on link at bounding box center [773, 481] width 24 height 19
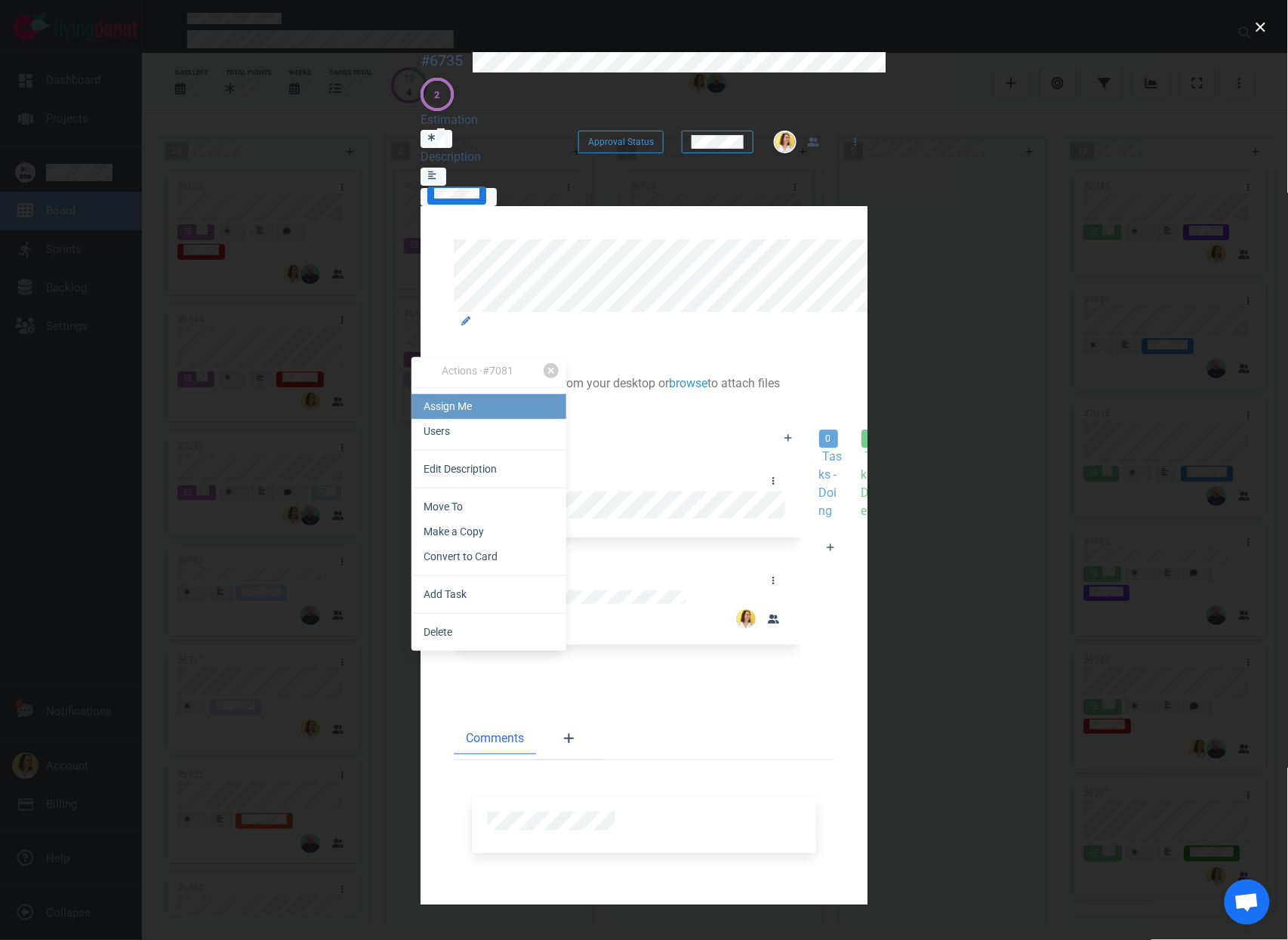
click at [411, 398] on link "Assign Me" at bounding box center [488, 407] width 155 height 25
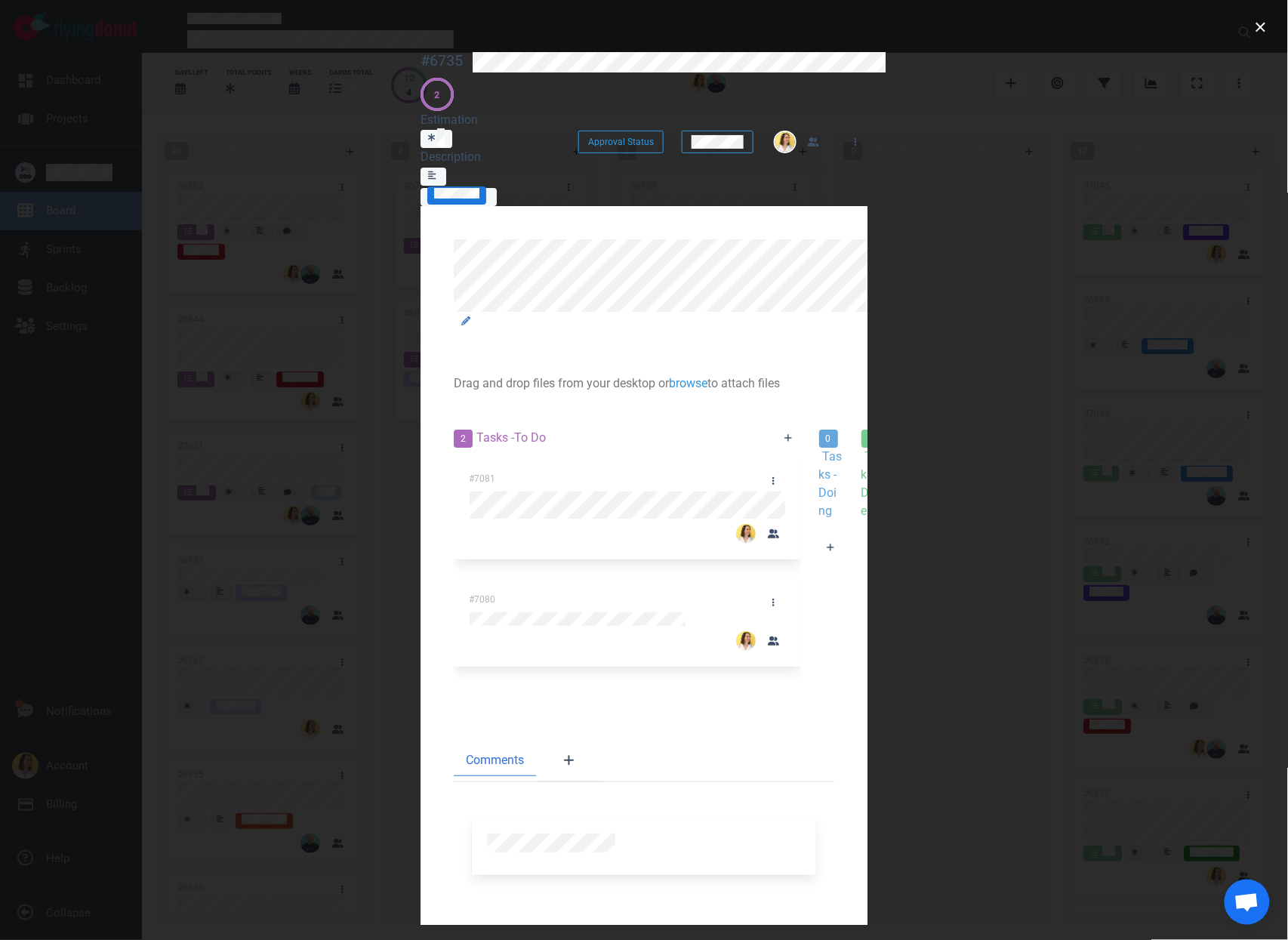
click at [819, 566] on div at bounding box center [830, 566] width 24 height 0
click at [477, 782] on section "Drag and drop files from your desktop or browse to attach files Attach Files Co…" at bounding box center [644, 566] width 447 height 721
click at [1249, 27] on button "close" at bounding box center [1260, 27] width 24 height 24
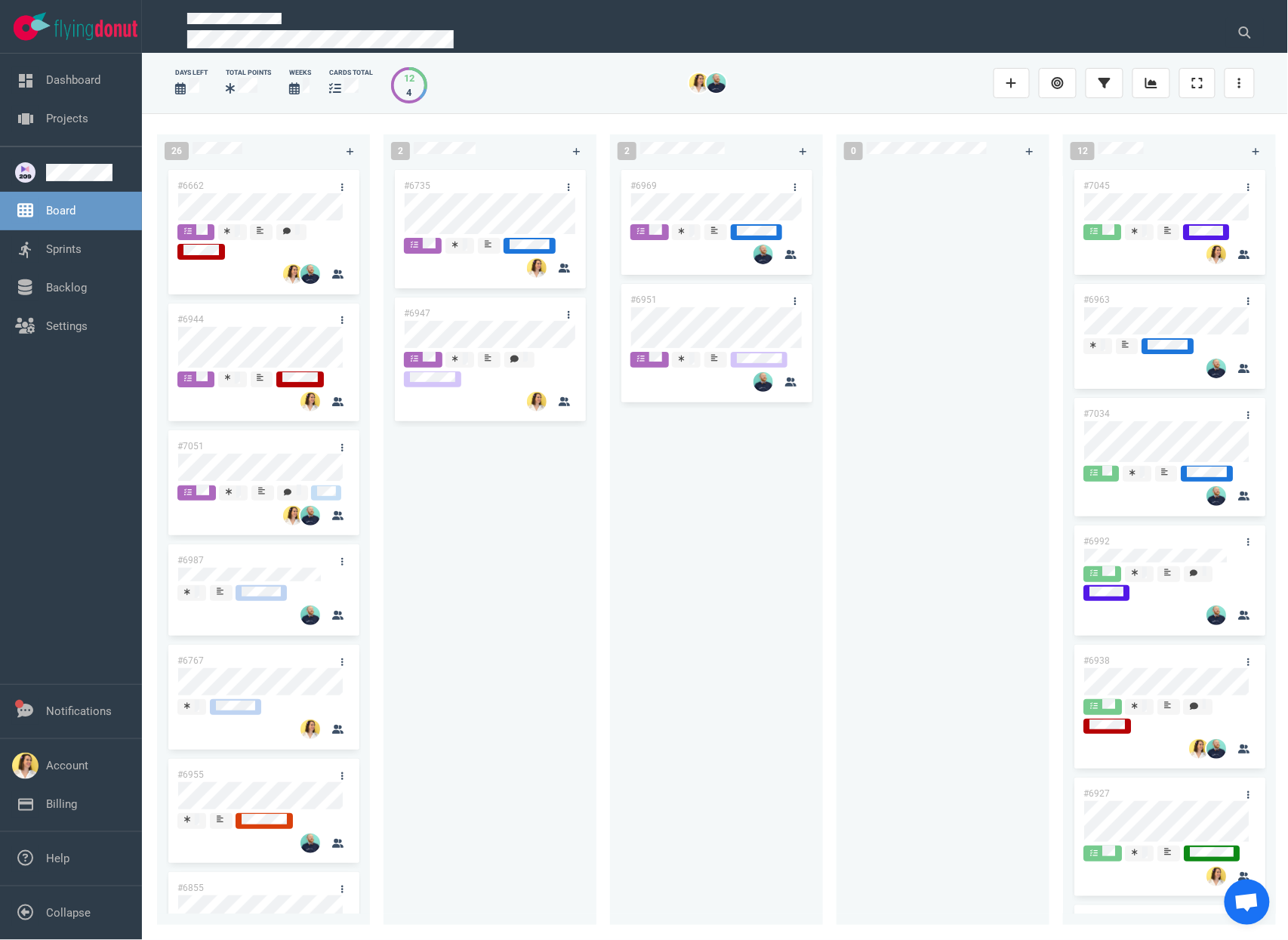
click at [346, 627] on div at bounding box center [338, 615] width 42 height 22
click at [656, 681] on div "#6969 #6951" at bounding box center [716, 537] width 195 height 741
click at [597, 703] on div "2 #6735 #6947" at bounding box center [497, 526] width 227 height 803
click at [661, 639] on div "#6969 #6951" at bounding box center [716, 537] width 195 height 741
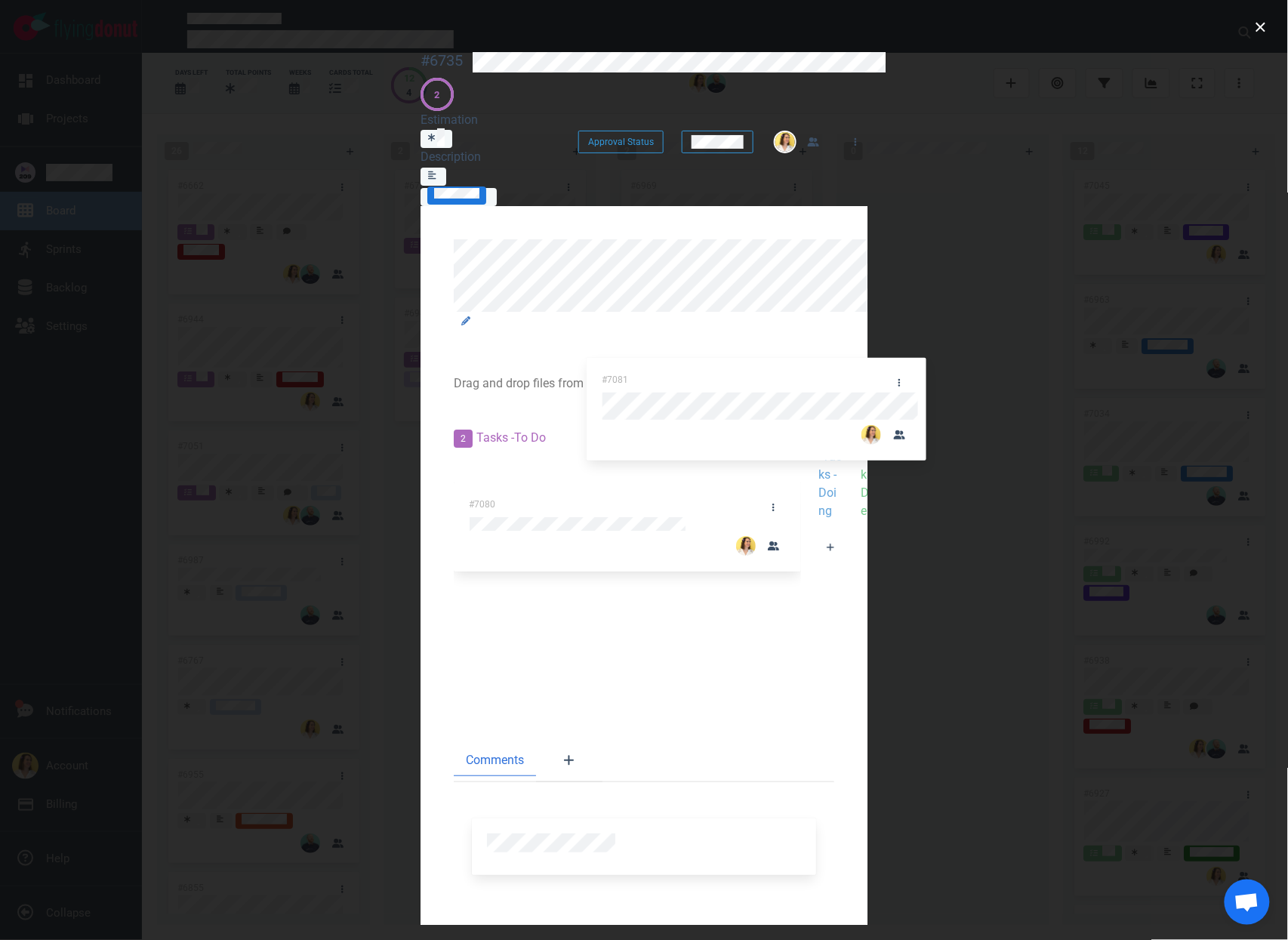
drag, startPoint x: 153, startPoint y: 354, endPoint x: 627, endPoint y: 370, distance: 474.3
click at [628, 420] on div "2 Tasks - To Do #7081 #7080 #7081 0 Tasks - Doing 0 Tasks - Done" at bounding box center [643, 566] width 398 height 292
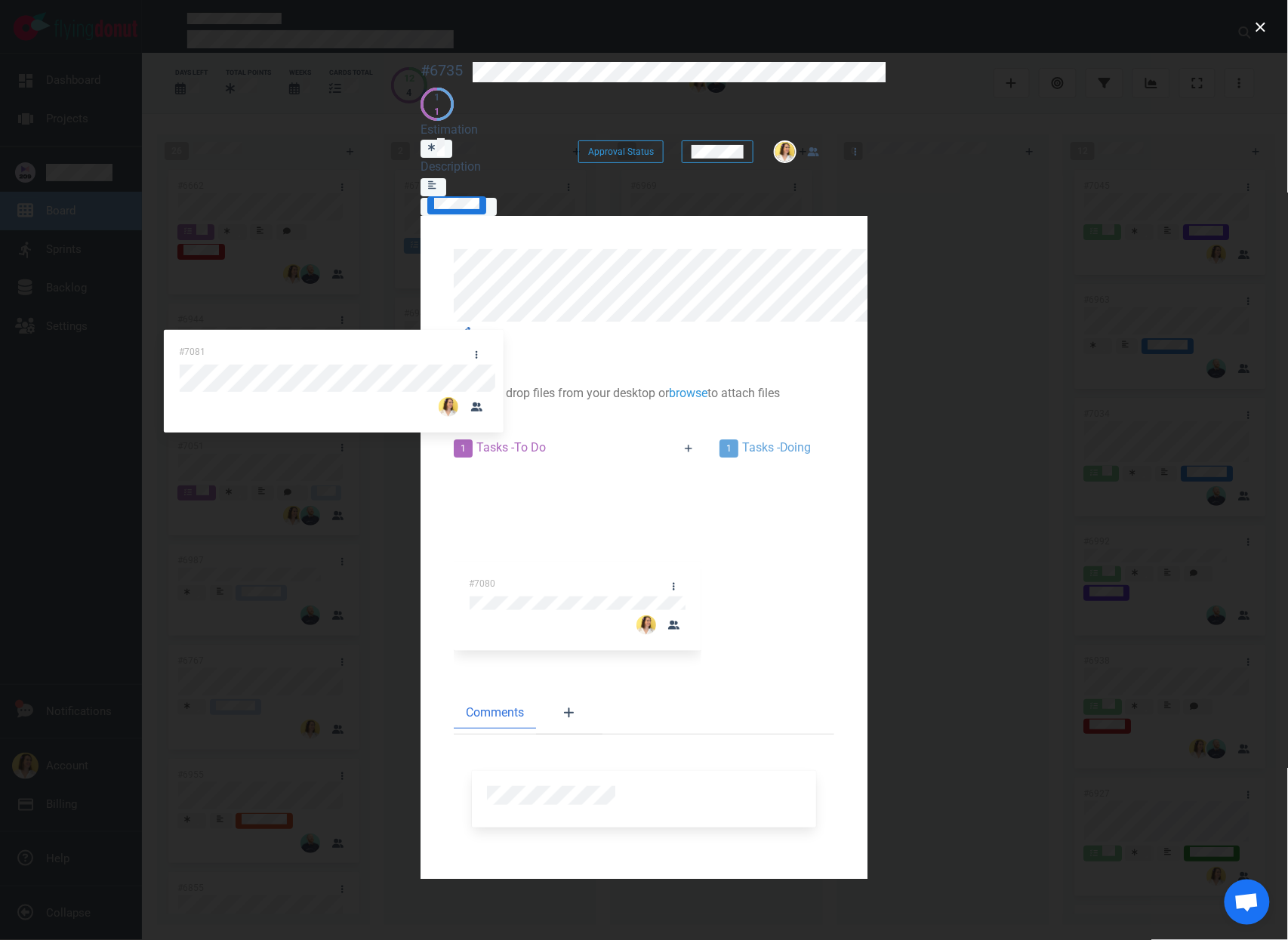
drag, startPoint x: 550, startPoint y: 358, endPoint x: 249, endPoint y: 347, distance: 301.2
click at [445, 430] on div "1 Tasks - To Do #7080 1 Tasks - Doing #7081 #7081 0 Tasks - Done" at bounding box center [643, 547] width 398 height 235
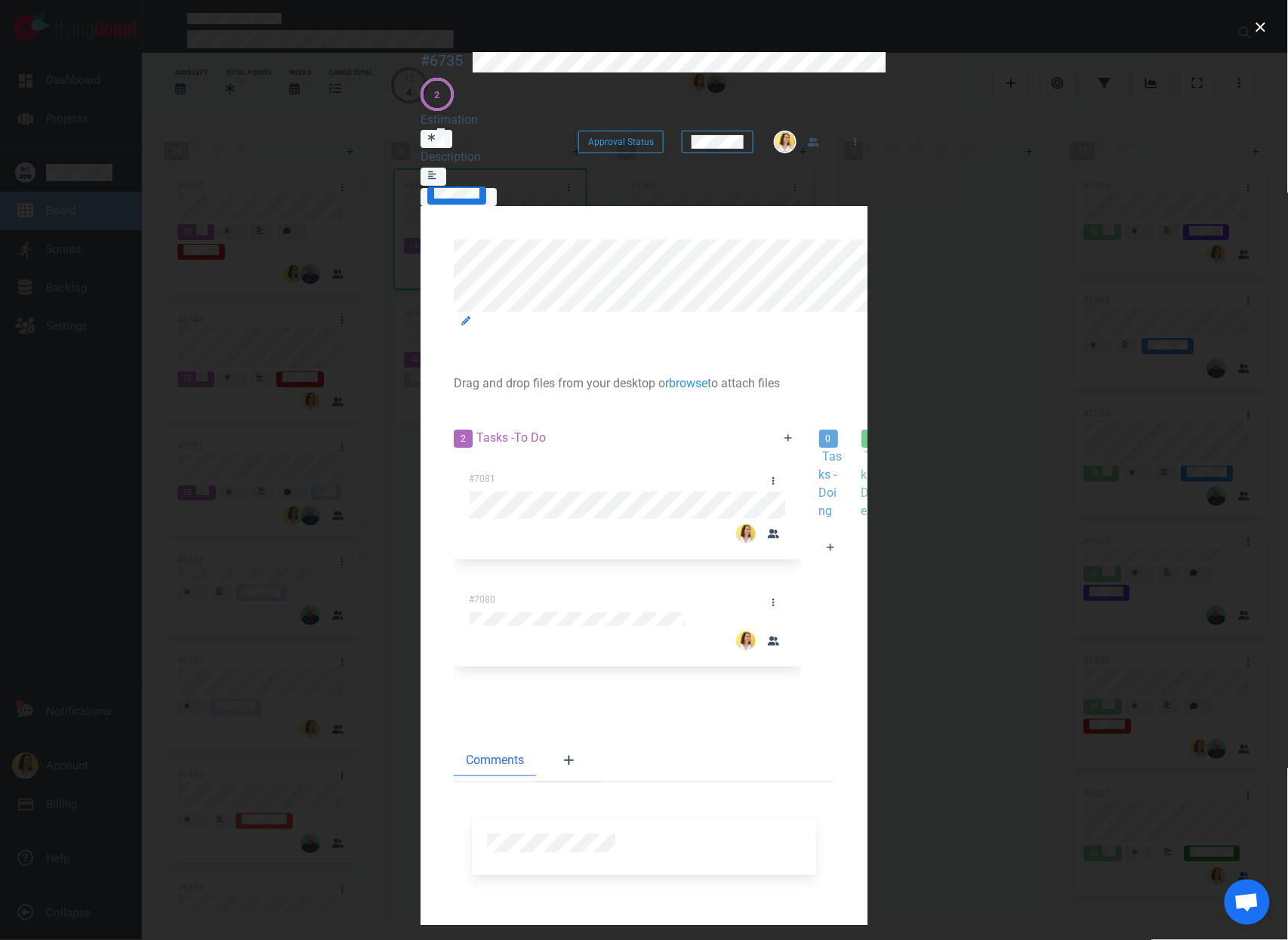
click at [819, 566] on div at bounding box center [830, 566] width 24 height 0
click at [402, 50] on section "#6735 Approval Status 2 Estimation Description Approval Status Drag and drop fi…" at bounding box center [644, 489] width 483 height 950
click at [470, 316] on icon at bounding box center [465, 321] width 9 height 9
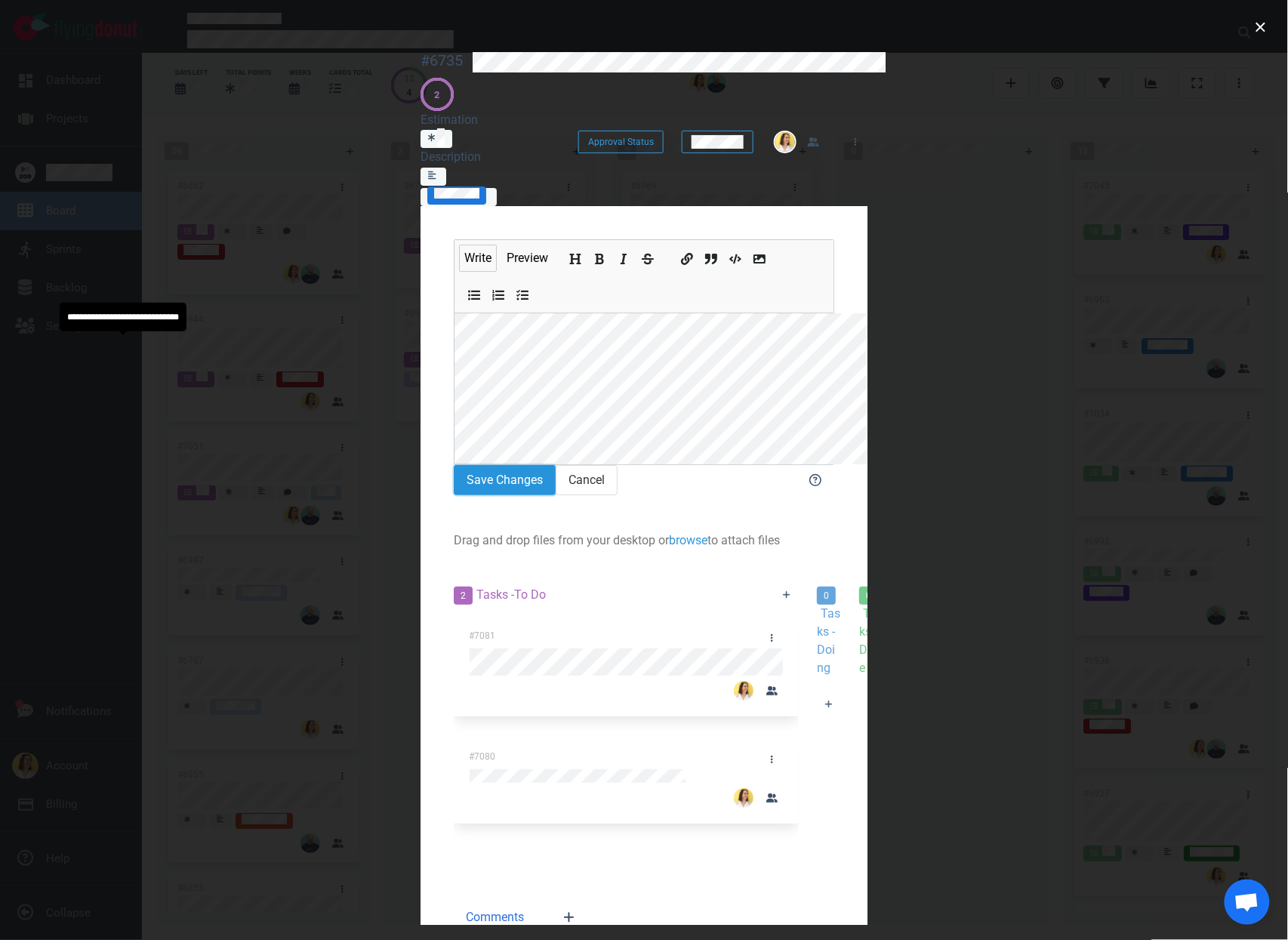
click at [454, 465] on button "Save Changes" at bounding box center [504, 480] width 102 height 30
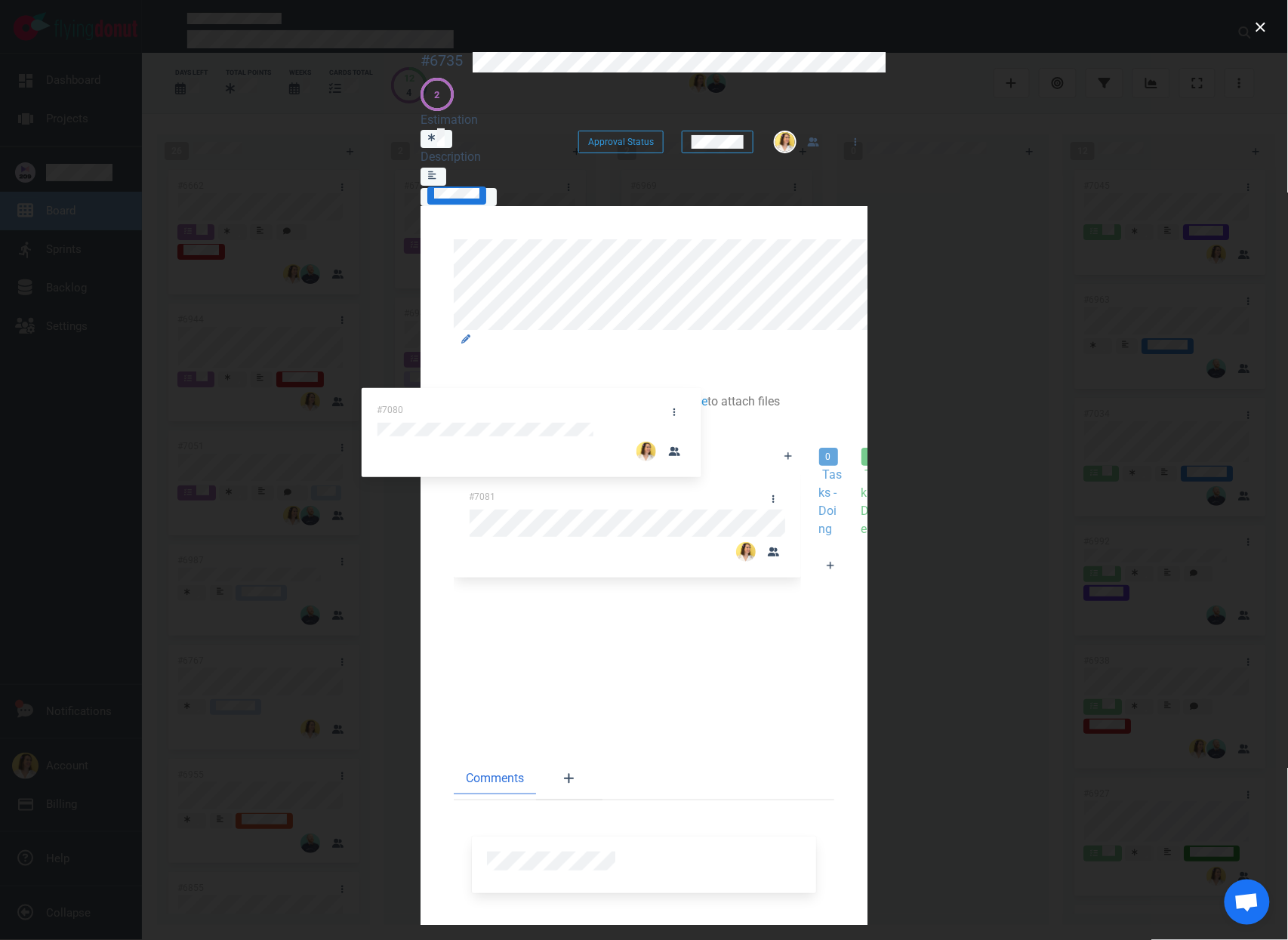
drag, startPoint x: 326, startPoint y: 460, endPoint x: 676, endPoint y: 387, distance: 357.5
click at [676, 438] on div "2 Tasks - To Do #7081 #7080 #7080 0 Tasks - Doing 0 Tasks - Done" at bounding box center [643, 584] width 398 height 292
